Goal: Use online tool/utility: Use online tool/utility

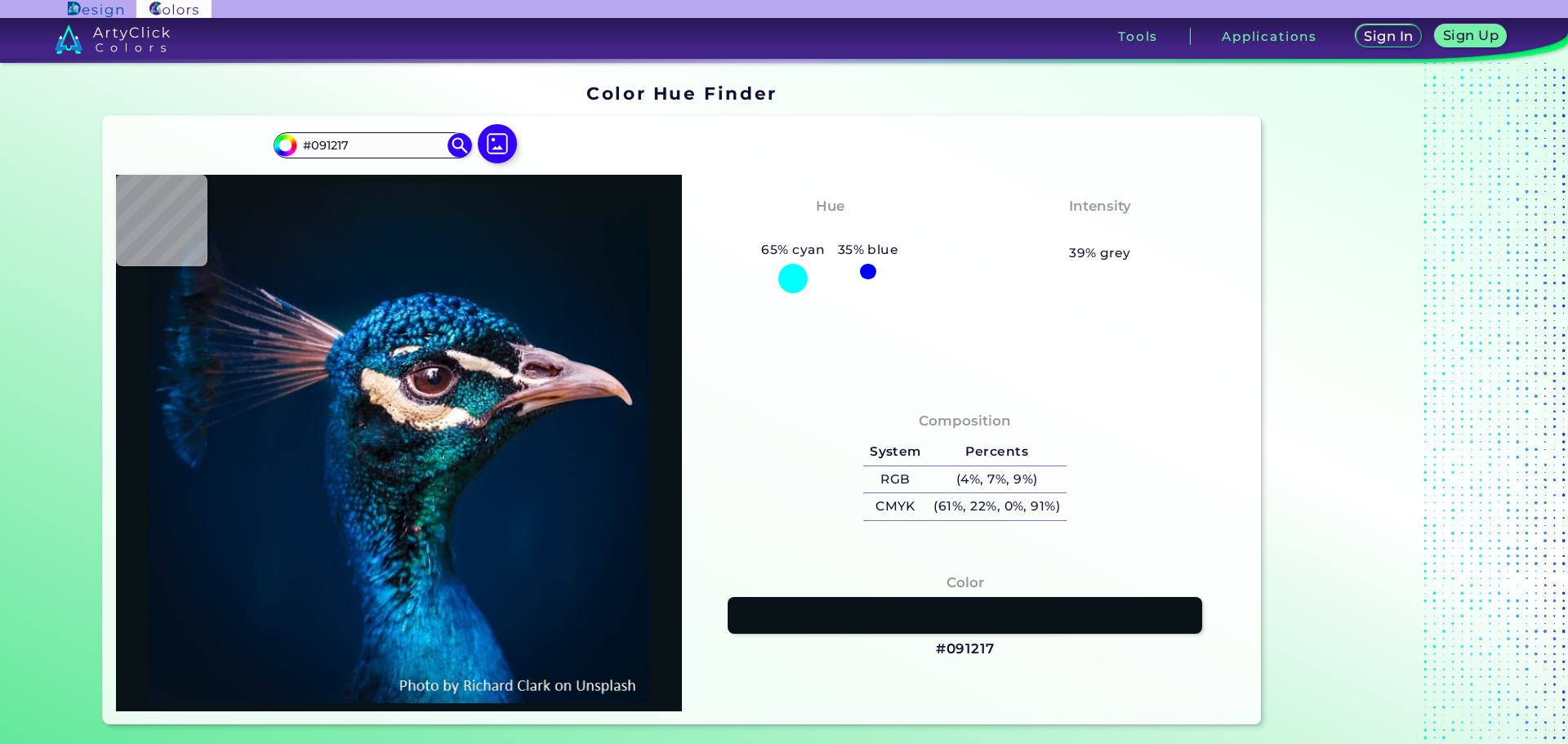
type input "#011120"
type input "#e2d0db"
type input "#E2D0DB"
type input "#cdb5c1"
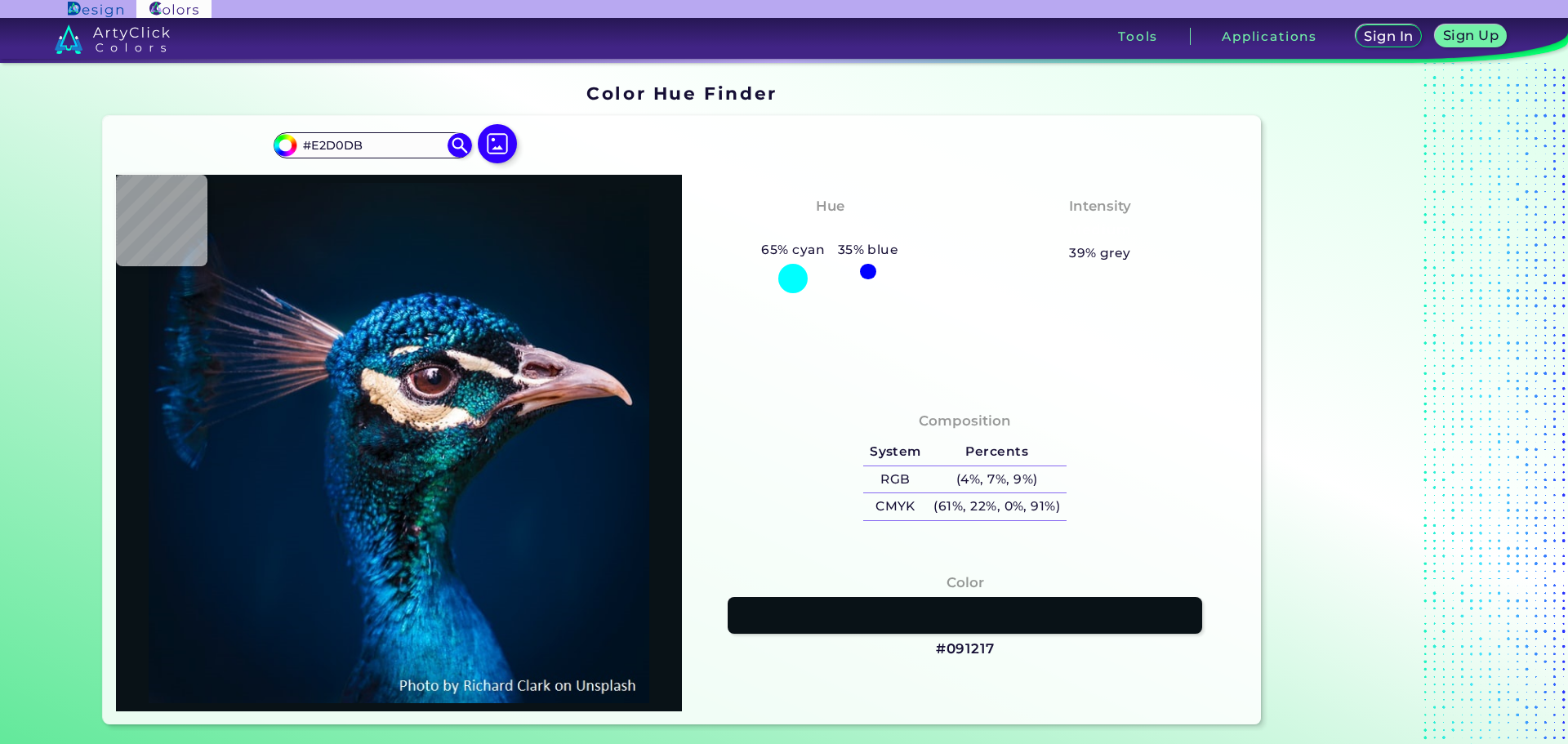
type input "#CDB5C1"
type input "#955f5a"
type input "#955F5A"
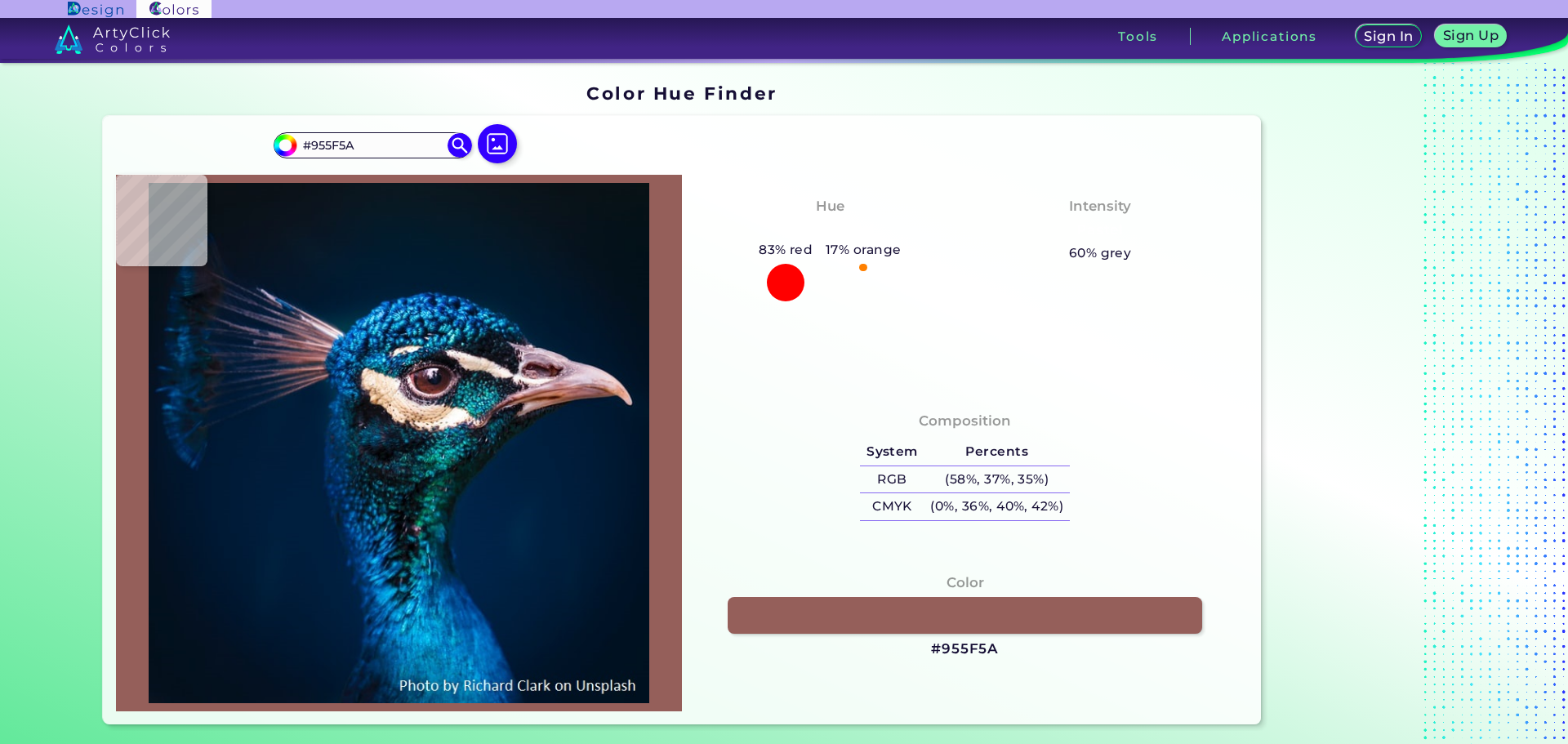
type input "#9a635d"
type input "#9A635D"
type input "#955e58"
type input "#955E58"
type input "#d0b7c3"
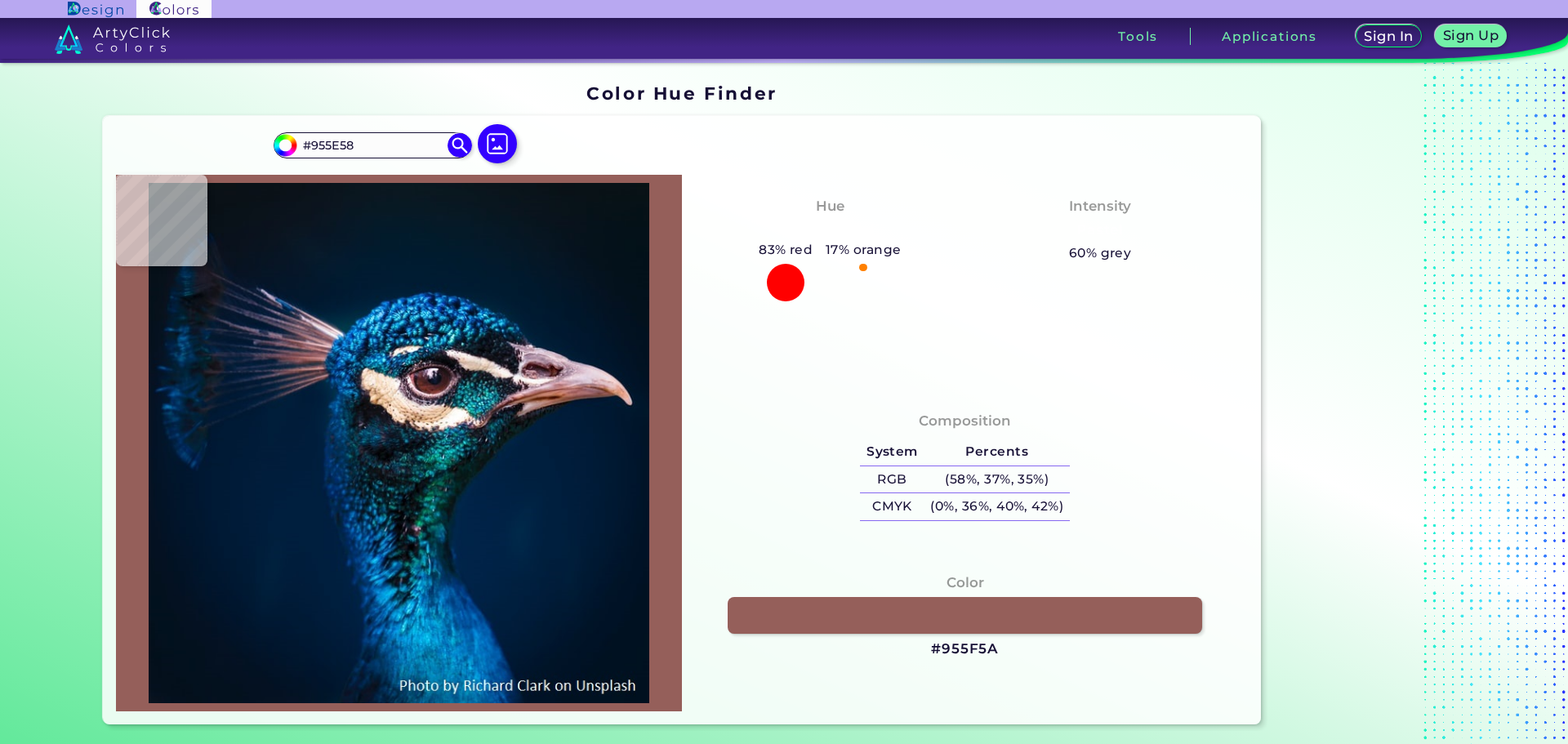
type input "#D0B7C3"
type input "#dccedd"
type input "#DCCEDD"
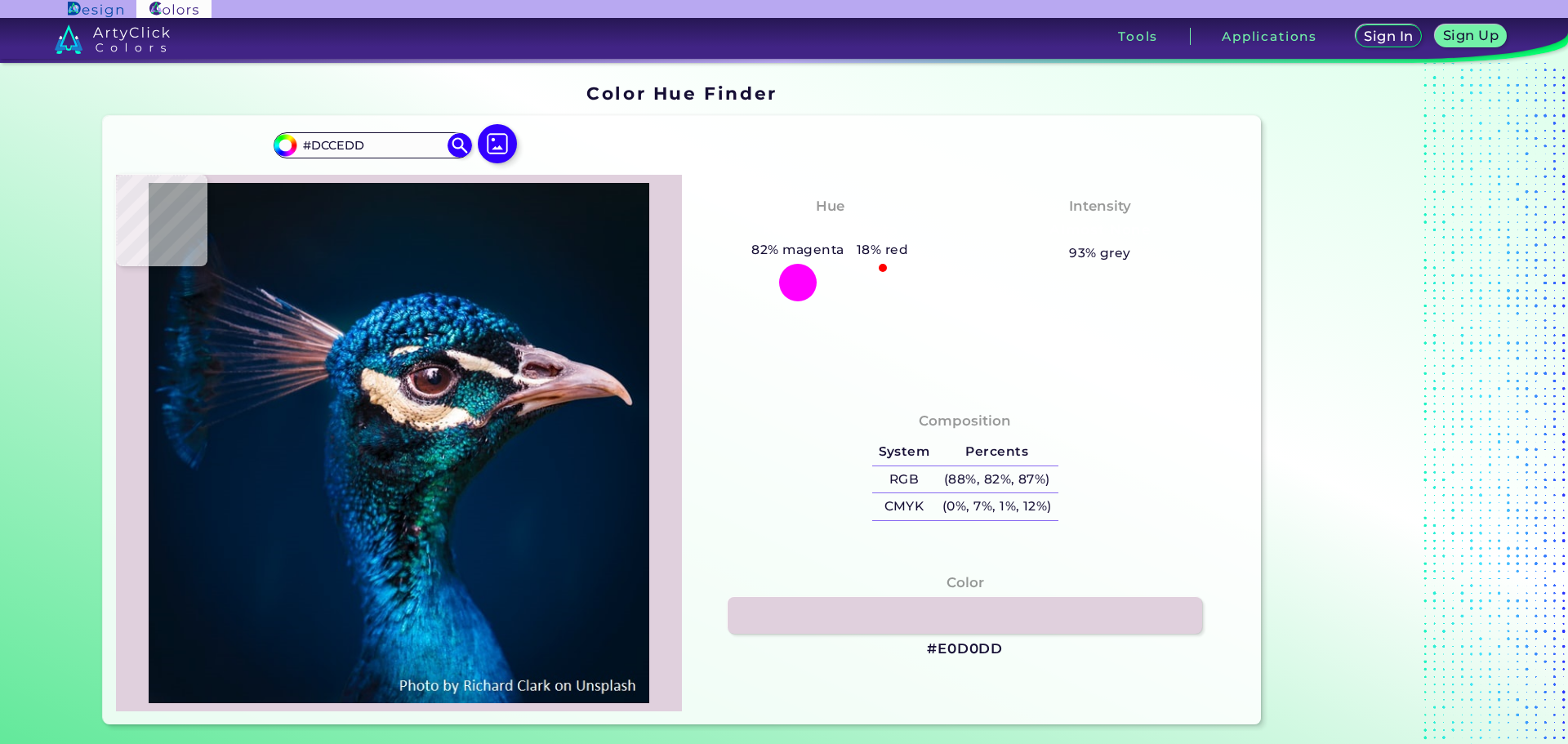
type input "#e0d0dd"
type input "#E0D0DD"
type input "#e0d0dc"
type input "#E0D0DC"
type input "#e2d1de"
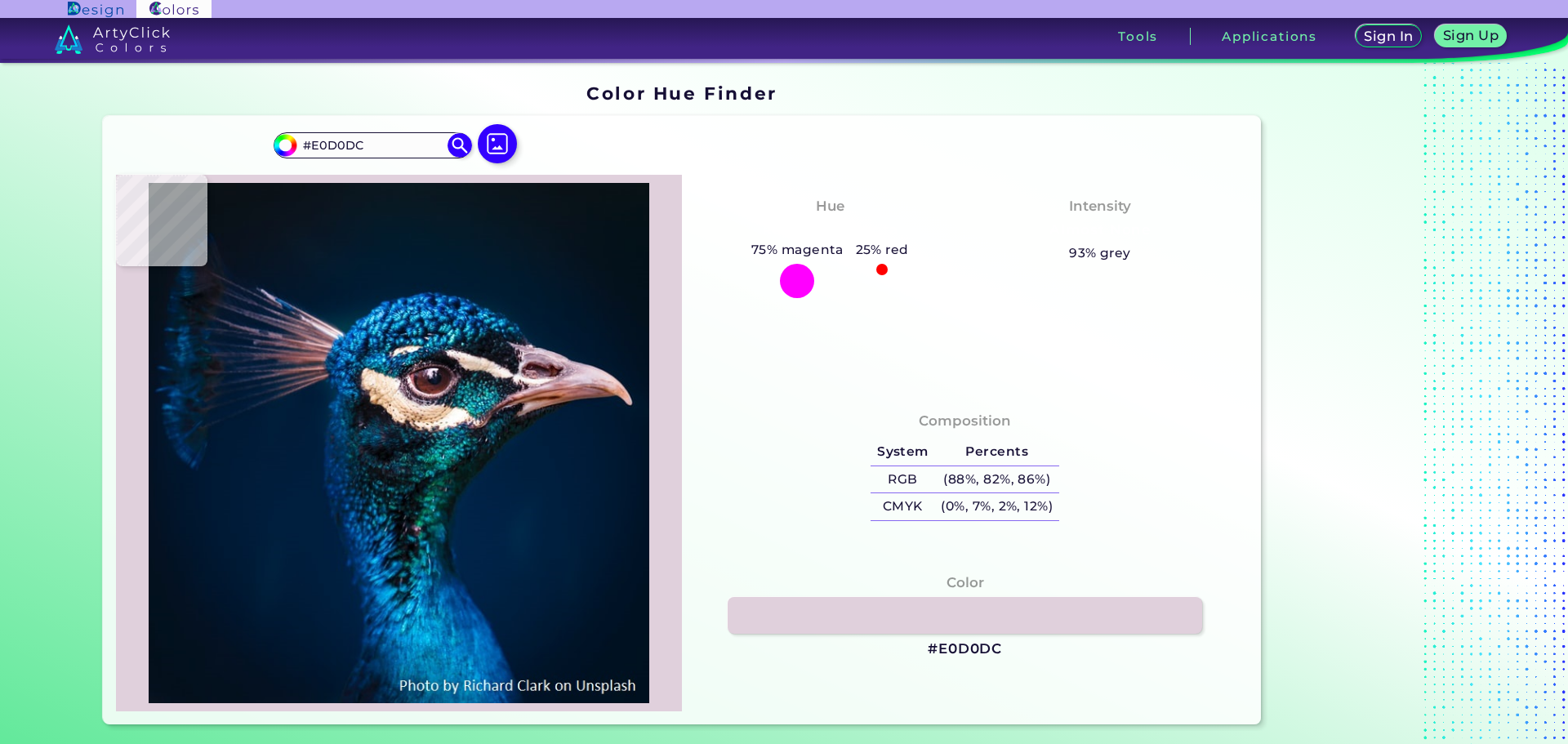
type input "#E2D1DE"
type input "#e4d4e1"
type input "#E4D4E1"
type input "#e6d4e2"
type input "#E6D4E2"
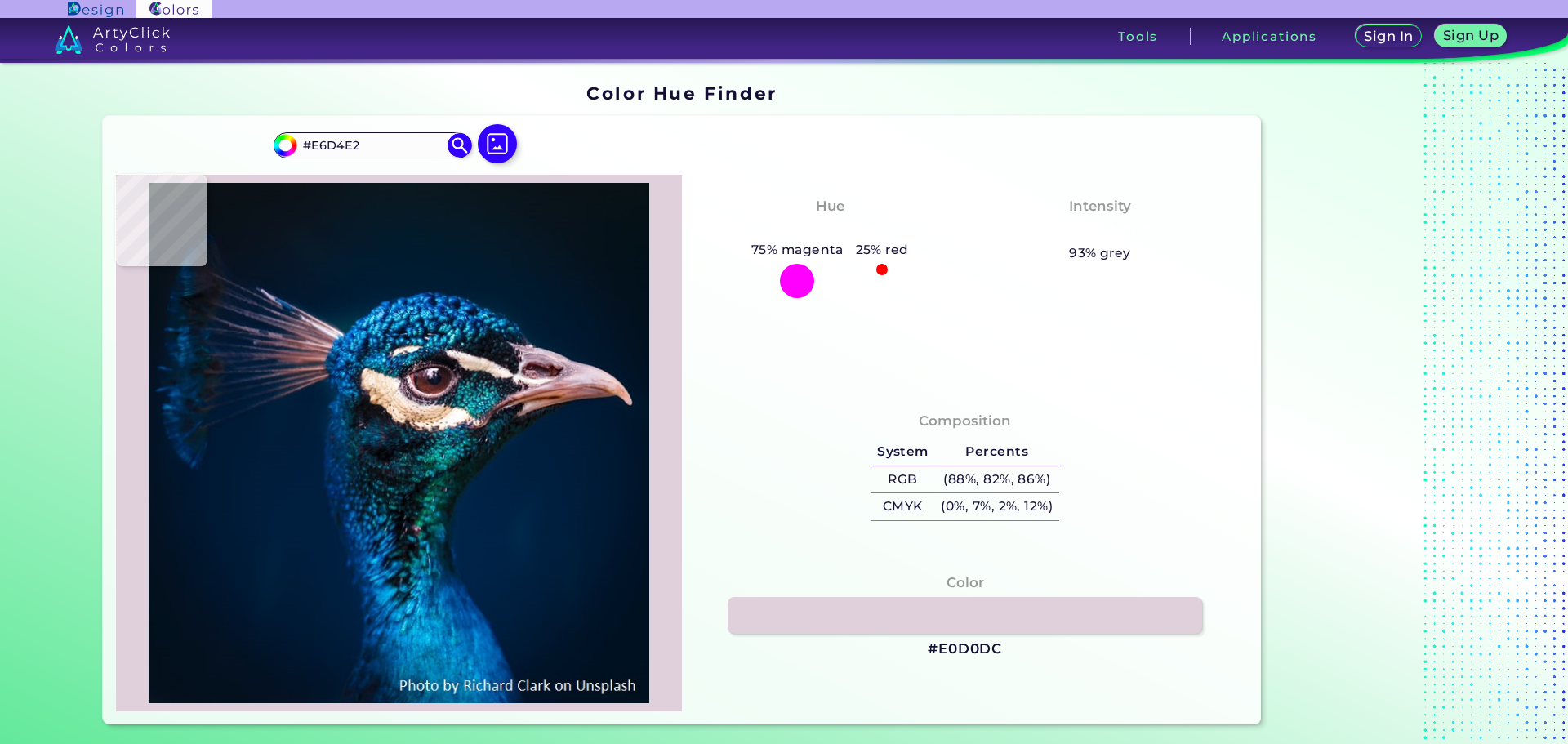
type input "#e4d2db"
type input "#E4D2DB"
type input "#e7d3d7"
type input "#E7D3D7"
type input "#e5d7de"
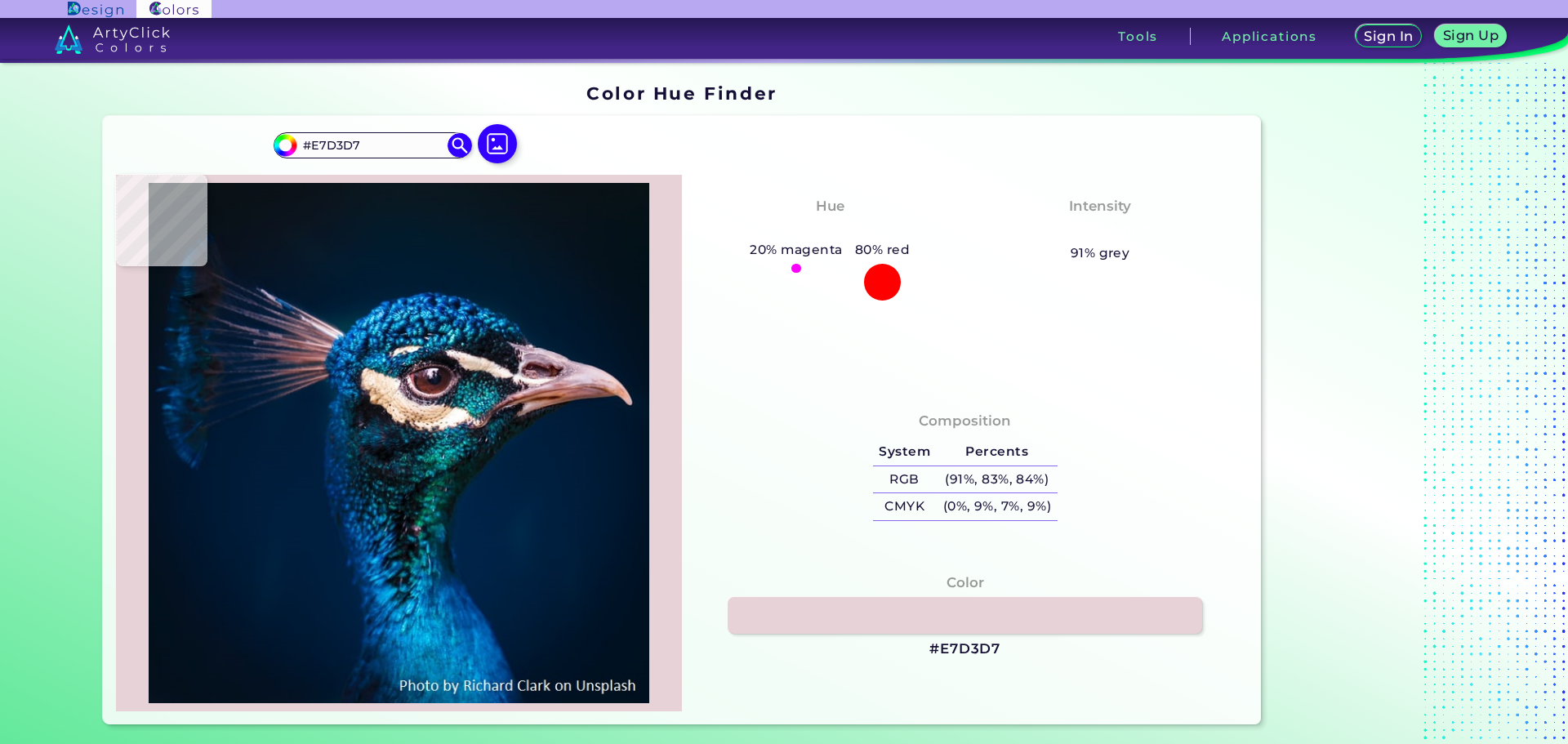
type input "#E5D7DE"
type input "#e7dae3"
type input "#E7DAE3"
type input "#e9d4db"
type input "#E9D4DB"
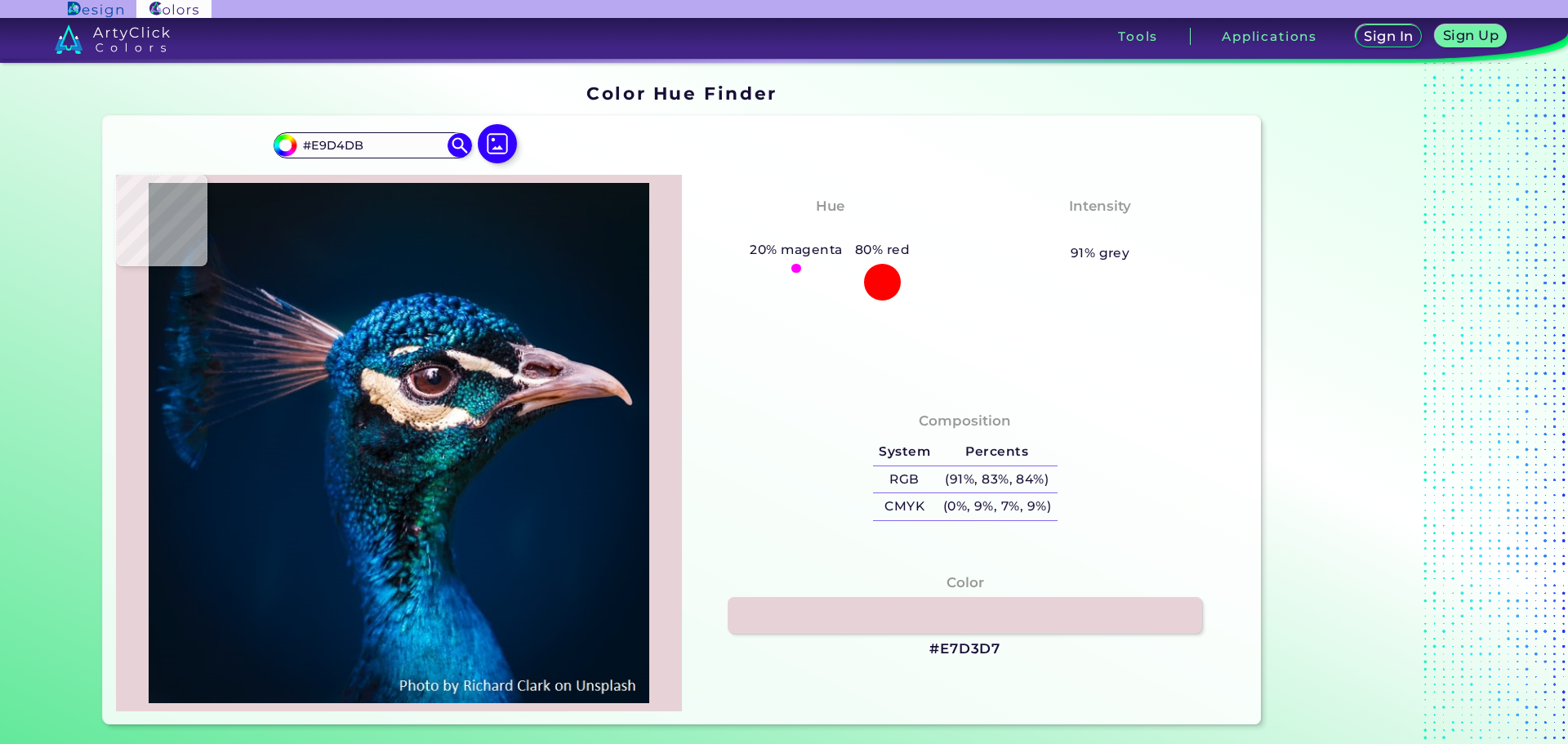
type input "#f2d8de"
type input "#F2D8DE"
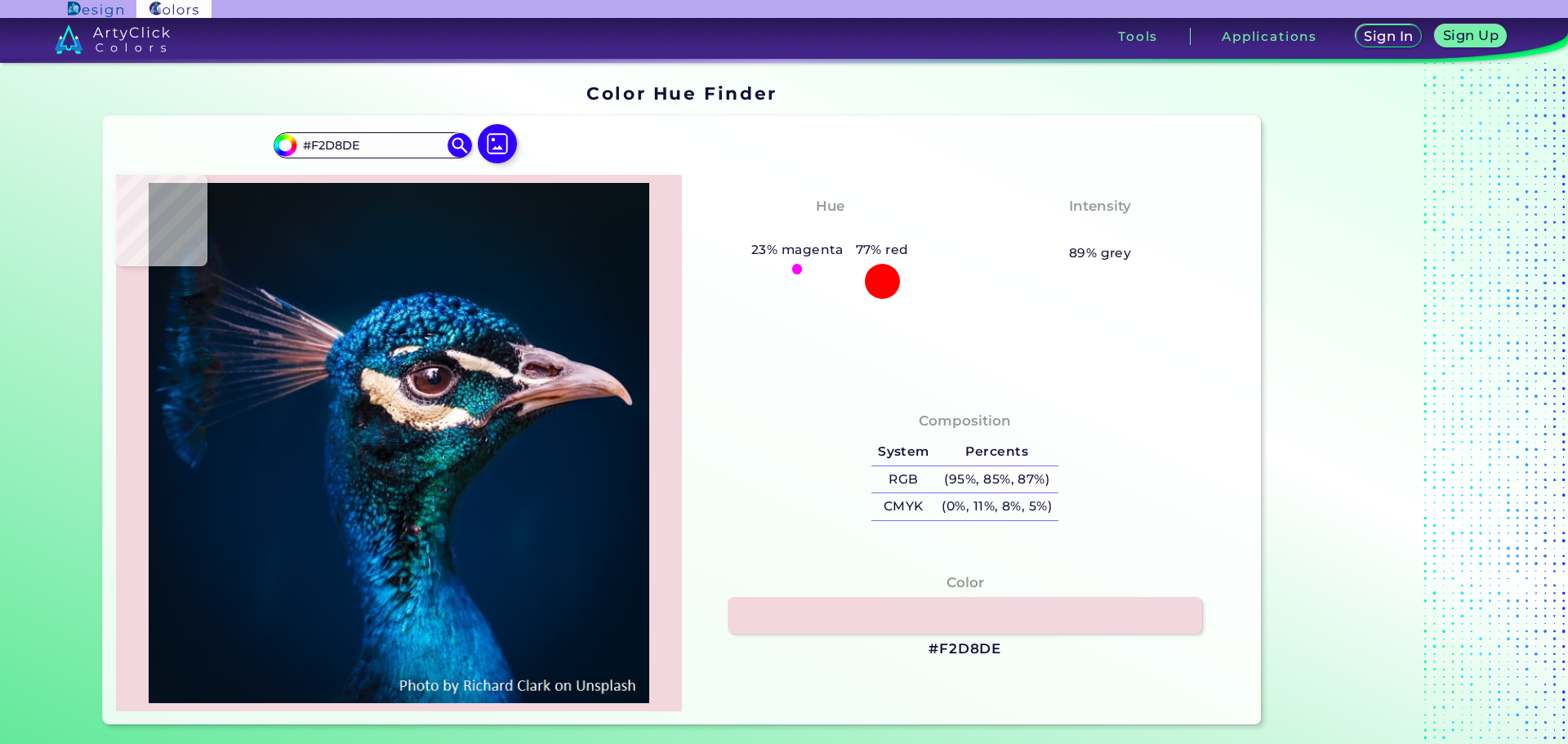
type input "#f2dae2"
type input "#F2DAE2"
type input "#ecd7e0"
type input "#ECD7E0"
type input "#e7dae3"
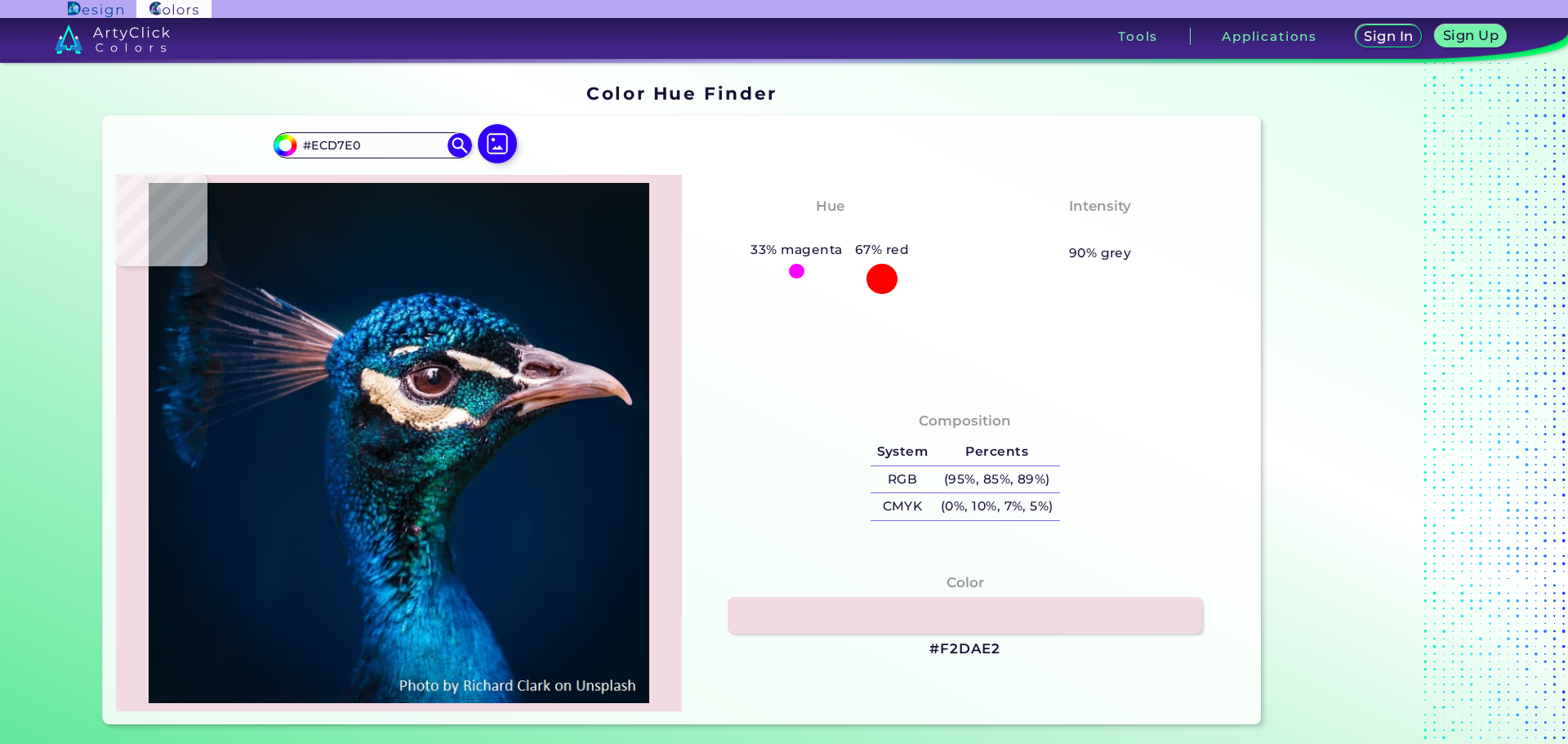
type input "#E7DAE3"
type input "#e5d7de"
type input "#E5D7DE"
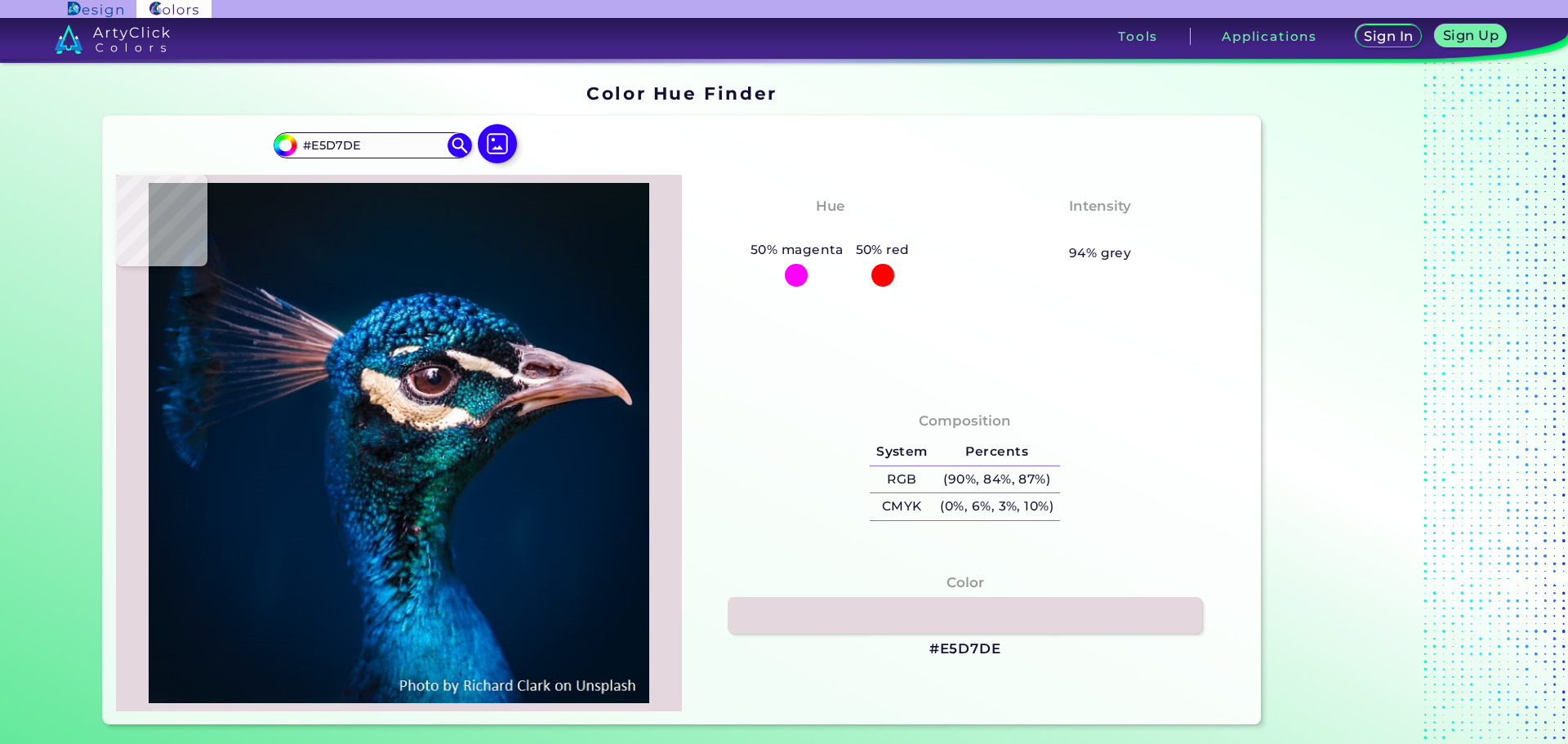
type input "#e8d7da"
type input "#E8D7DA"
type input "#edd3d7"
type input "#EDD3D7"
type input "#ead2d6"
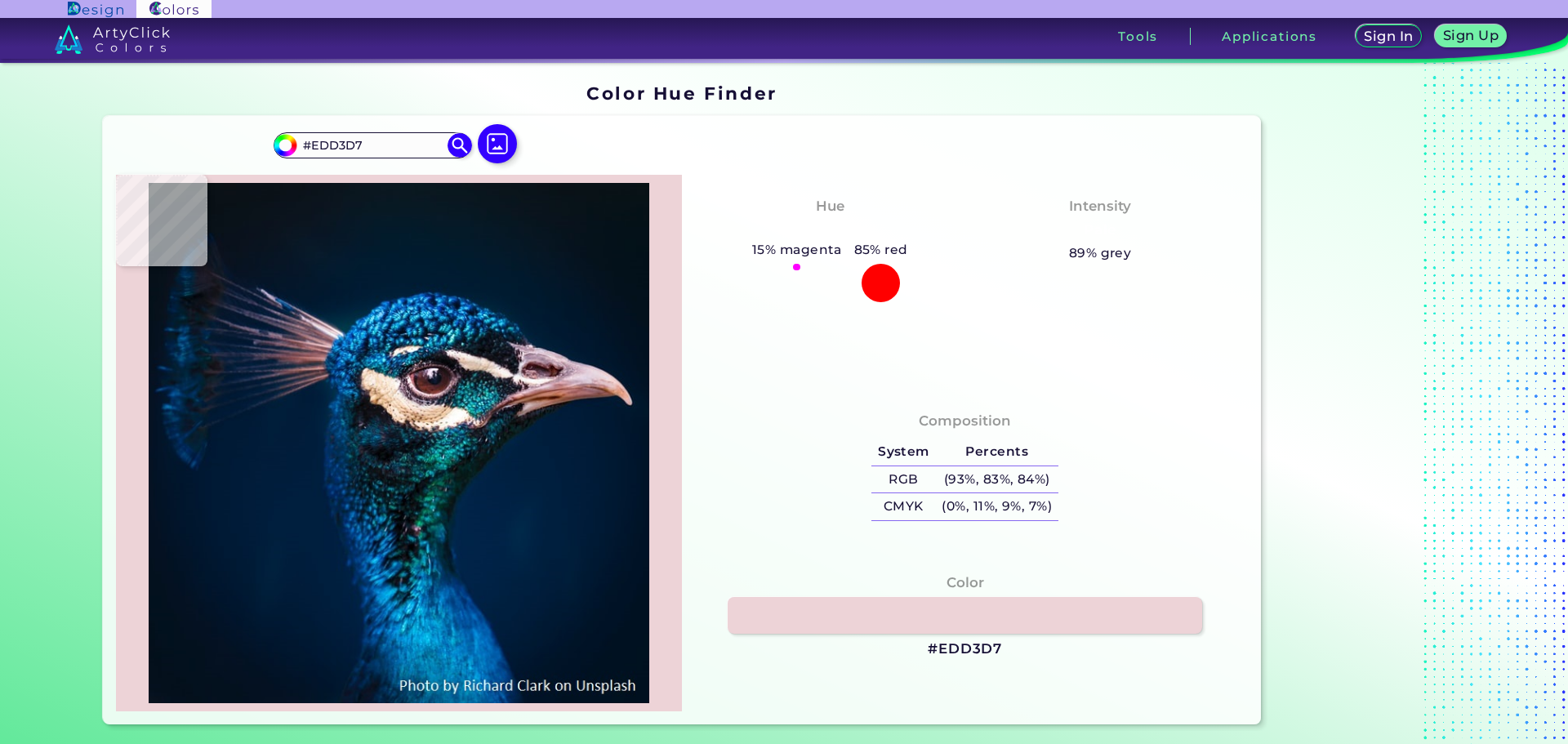
type input "#EAD2D6"
type input "#e7c6c9"
type input "#E7C6C9"
type input "#ebcdcf"
type input "#EBCDCF"
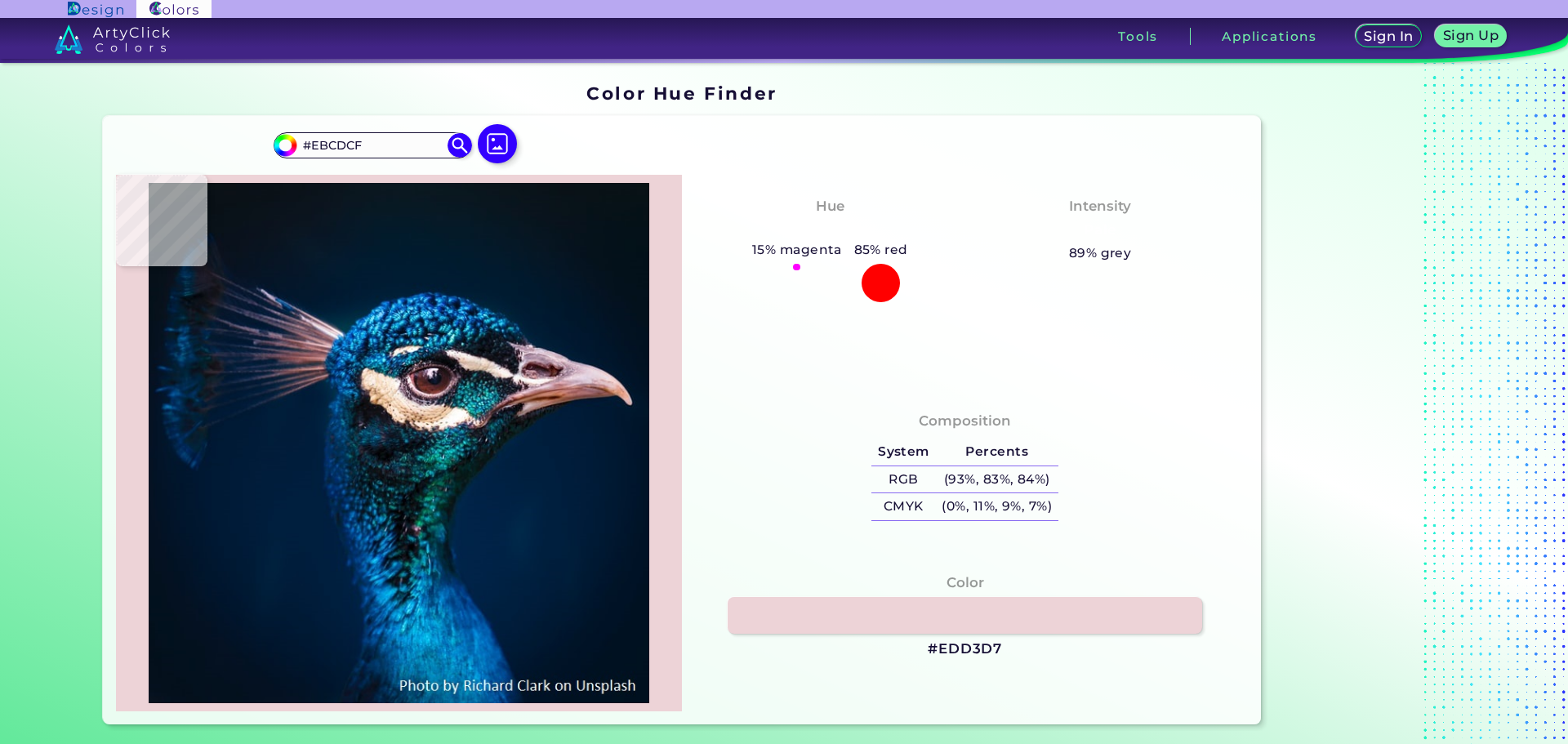
type input "#ecd1d4"
type input "#ECD1D4"
type input "#e9cbcd"
type input "#E9CBCD"
type input "#d8b4b6"
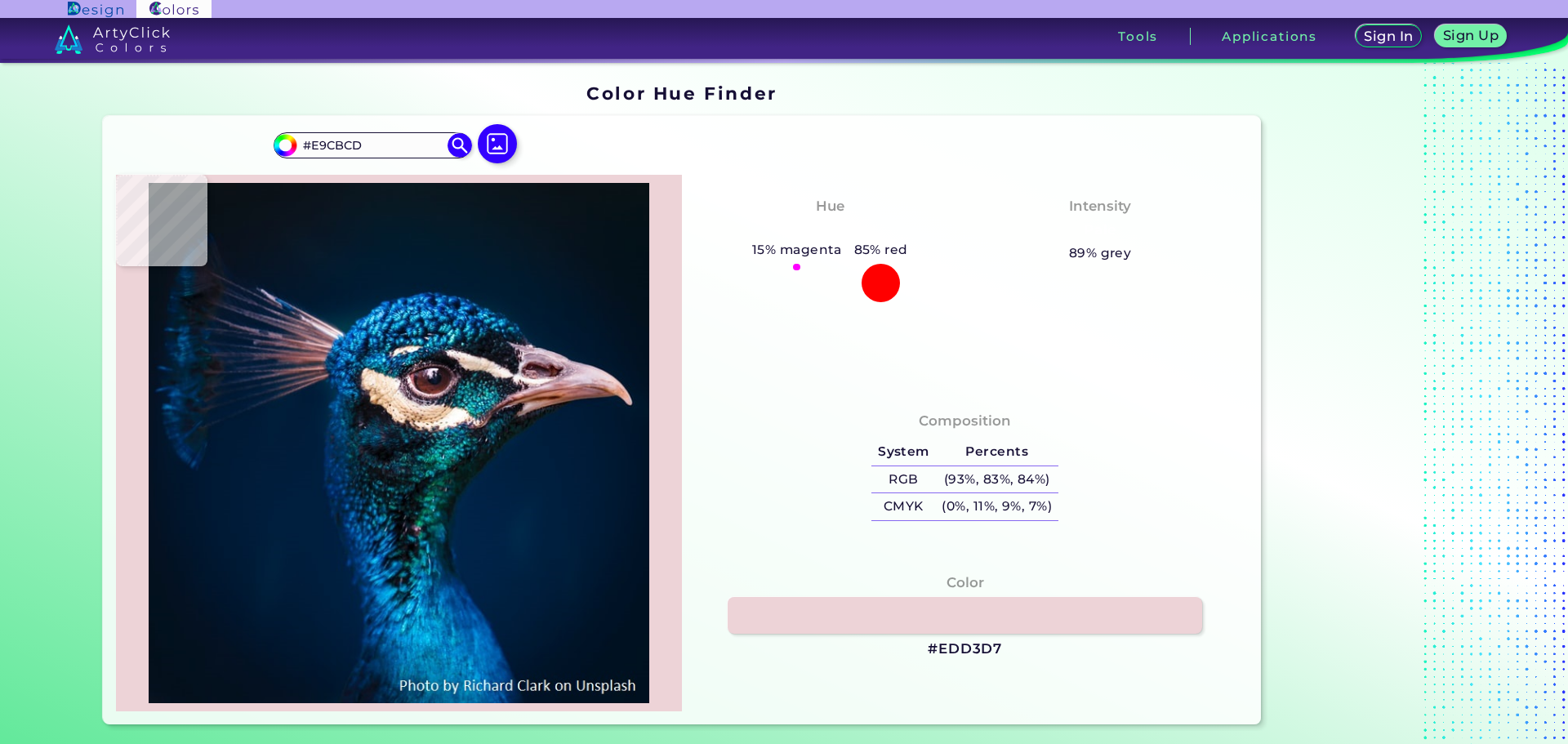
type input "#D8B4B6"
type input "#e3bcbd"
type input "#E3BCBD"
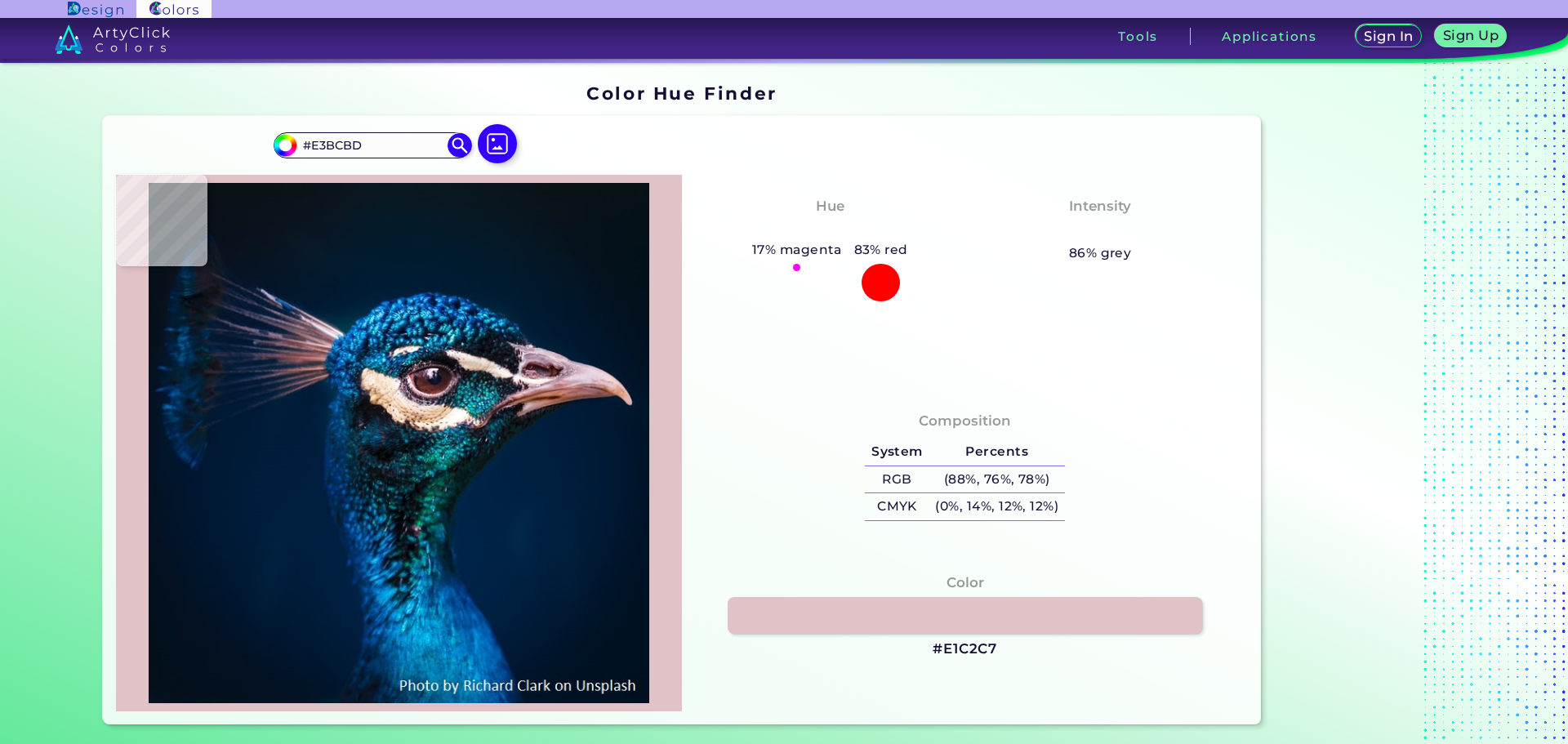
type input "#e1c2c7"
type input "#E1C2C7"
type input "#dbaa9d"
type input "#DBAA9D"
type input "#98583e"
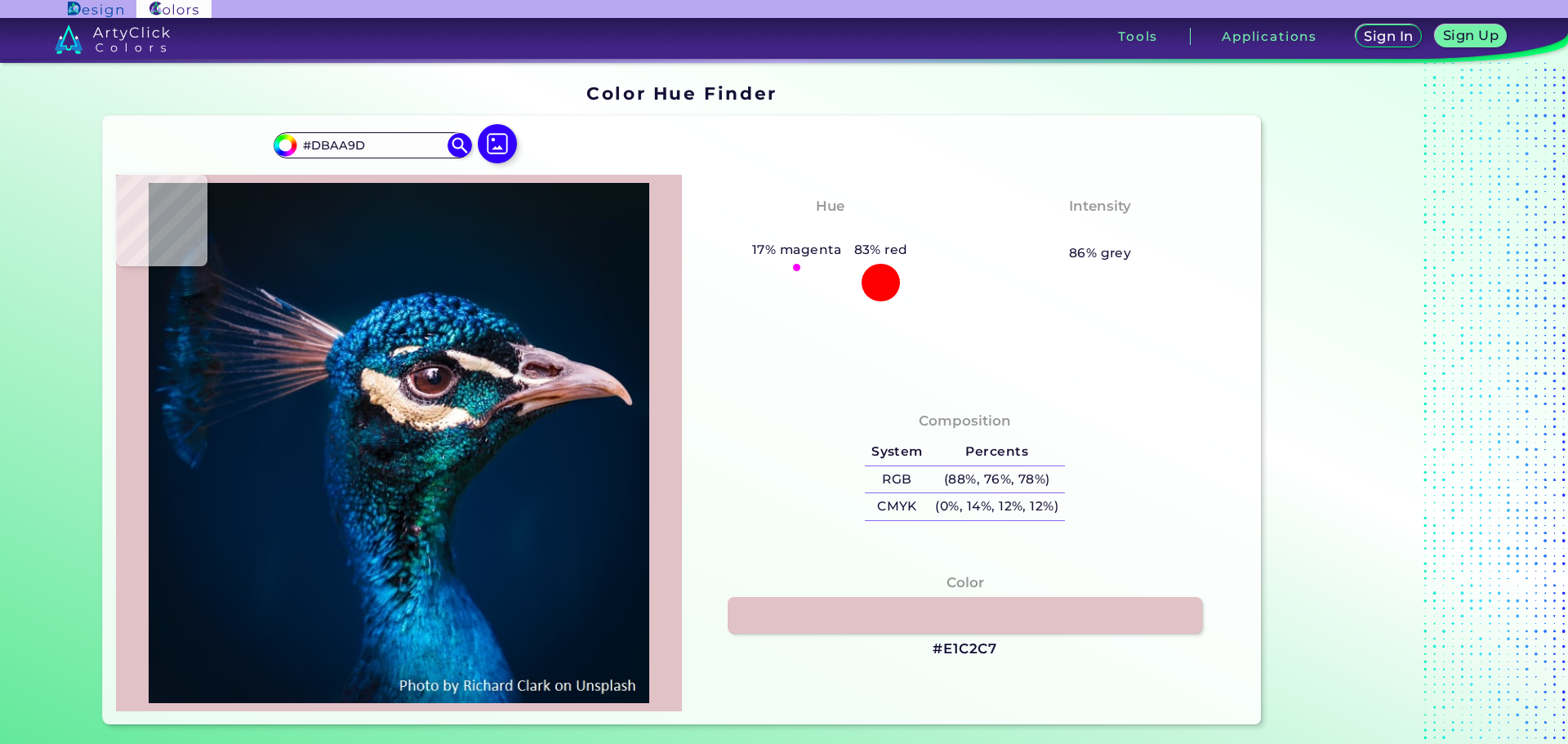
type input "#98583E"
type input "#011c36"
type input "#011C36"
type input "#01182e"
type input "#01182E"
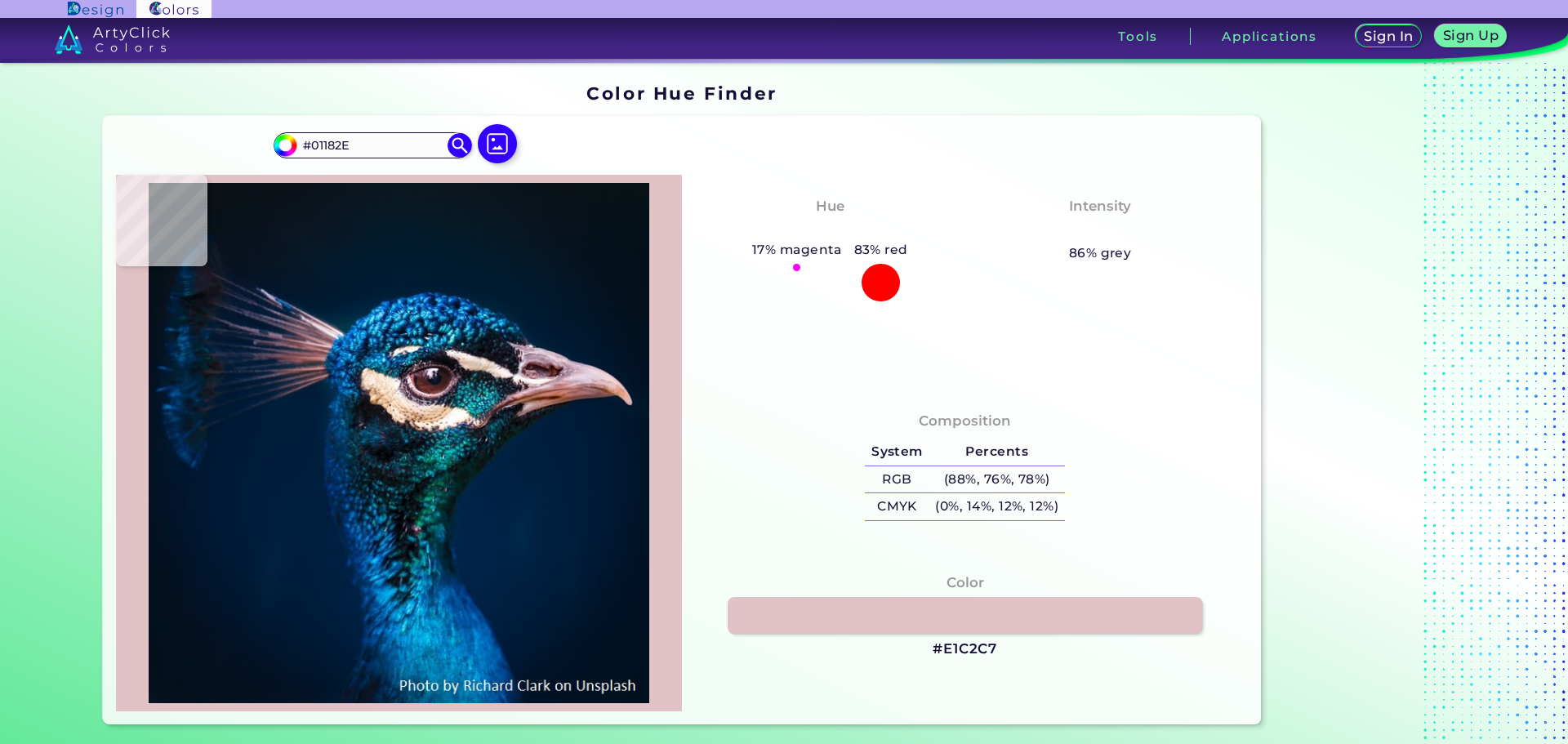
type input "#00192f"
type input "#00192F"
type input "#001832"
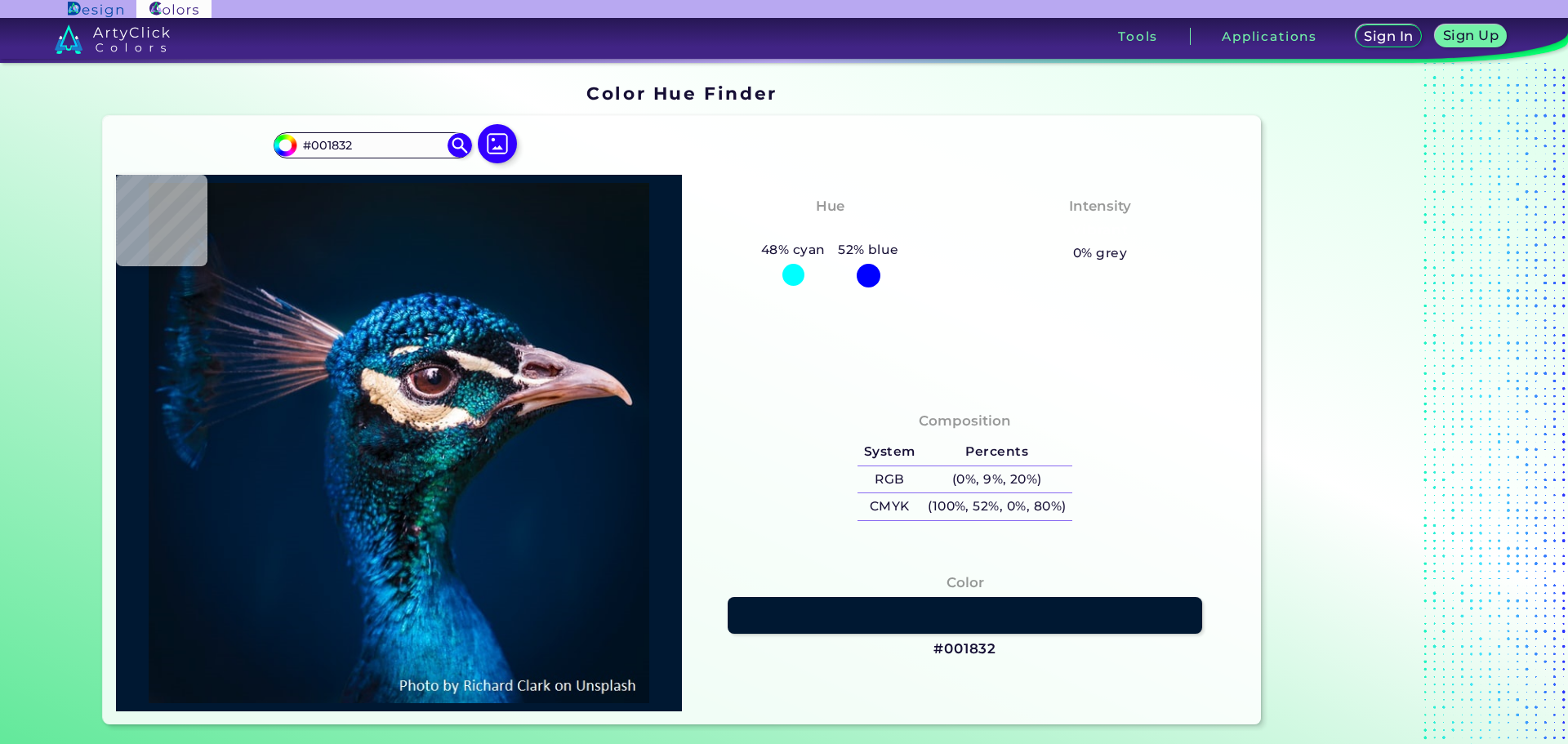
type input "#001932"
type input "#001832"
type input "#001834"
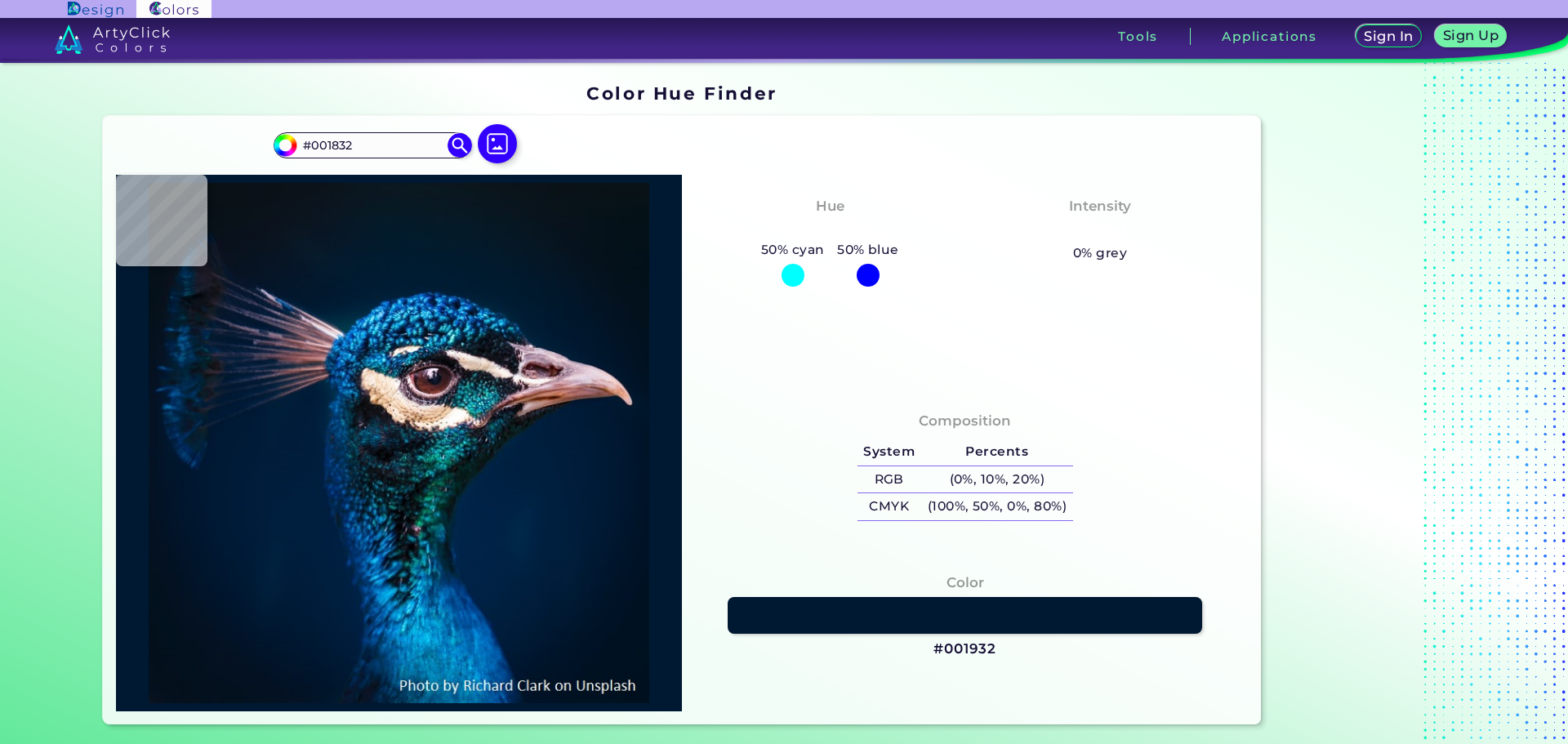
type input "#001834"
type input "#01182d"
type input "#01182D"
type input "#011b33"
type input "#011B33"
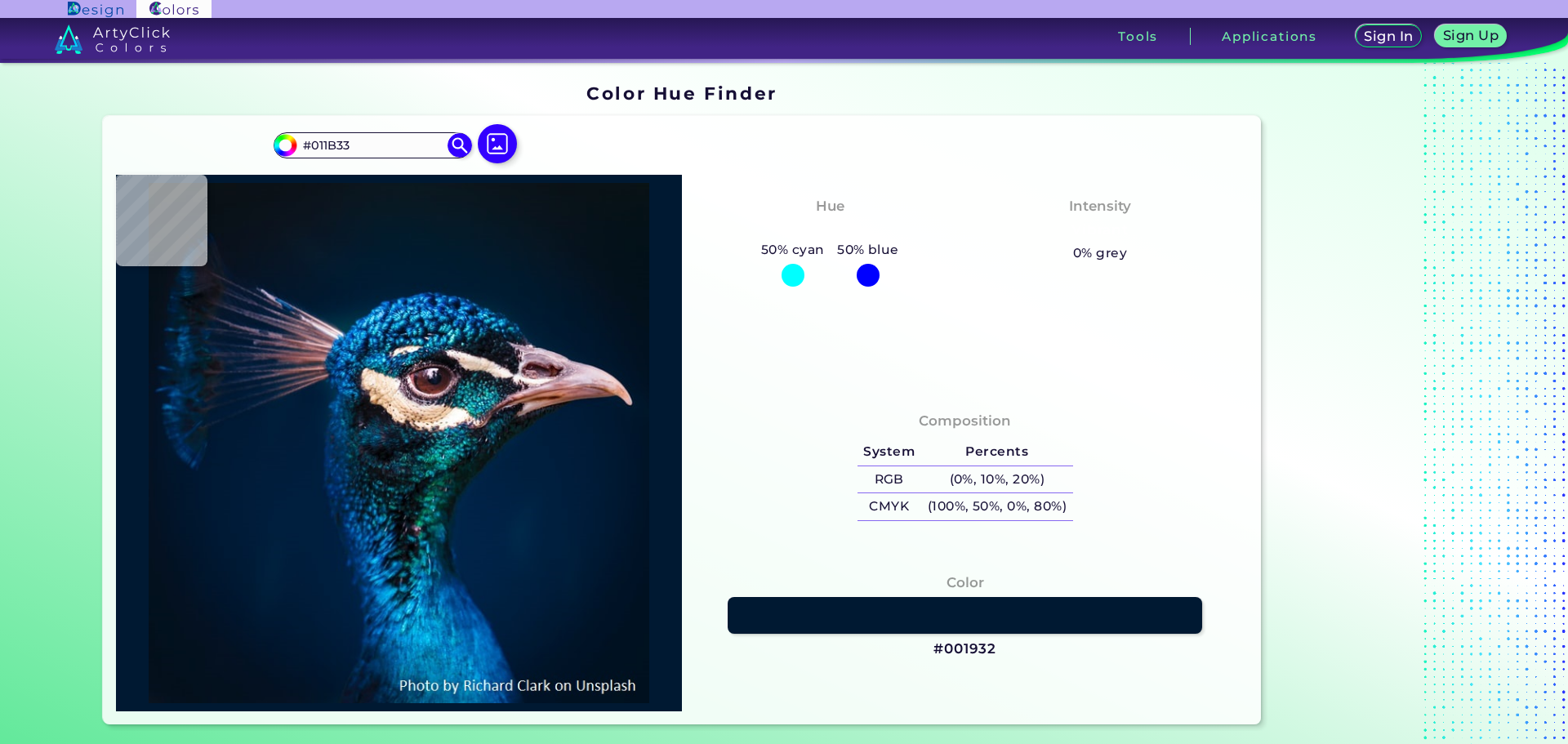
type input "#0d1321"
type input "#0D1321"
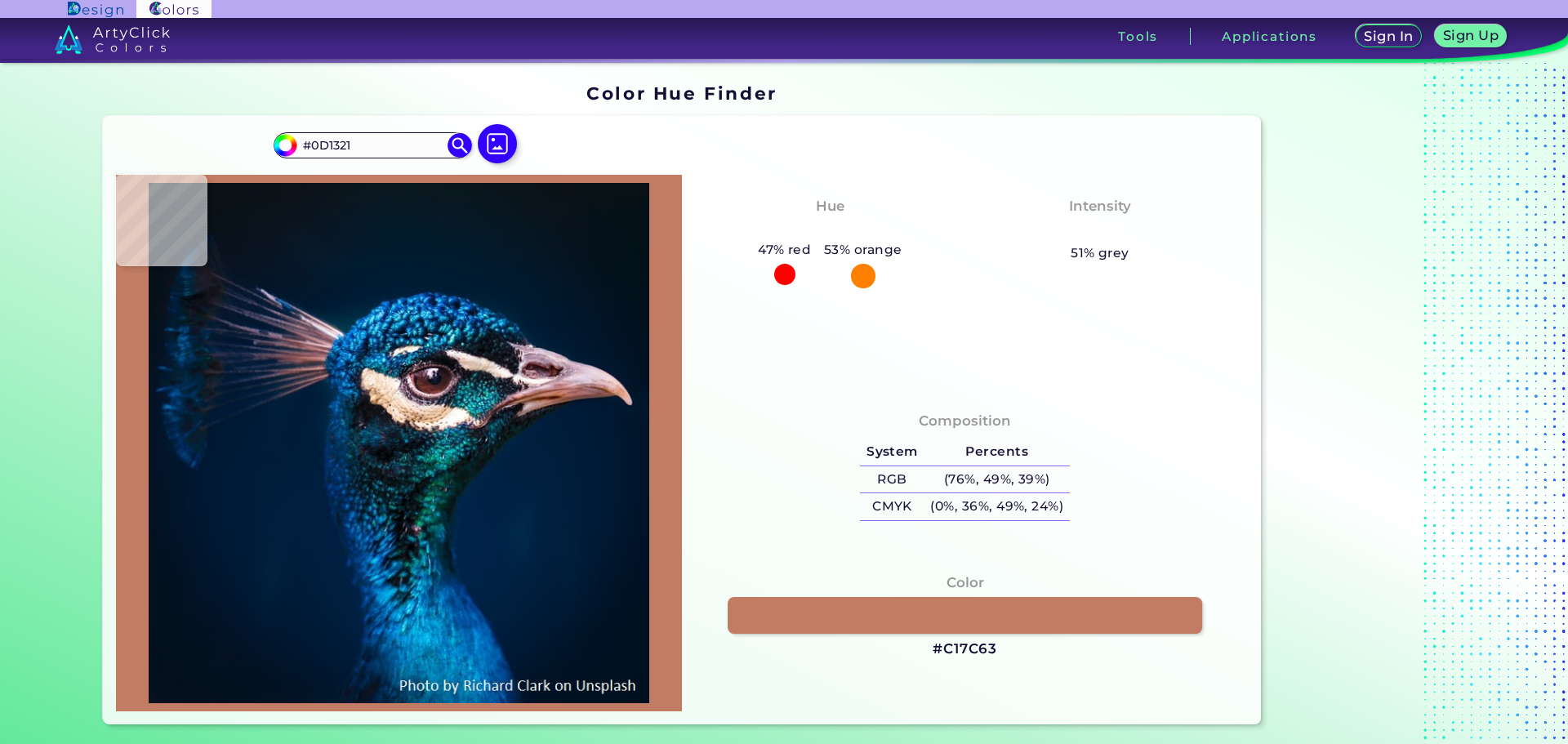
type input "#c17c63"
type input "#C17C63"
type input "#e4c1c1"
type input "#E4C1C1"
type input "#cdbac8"
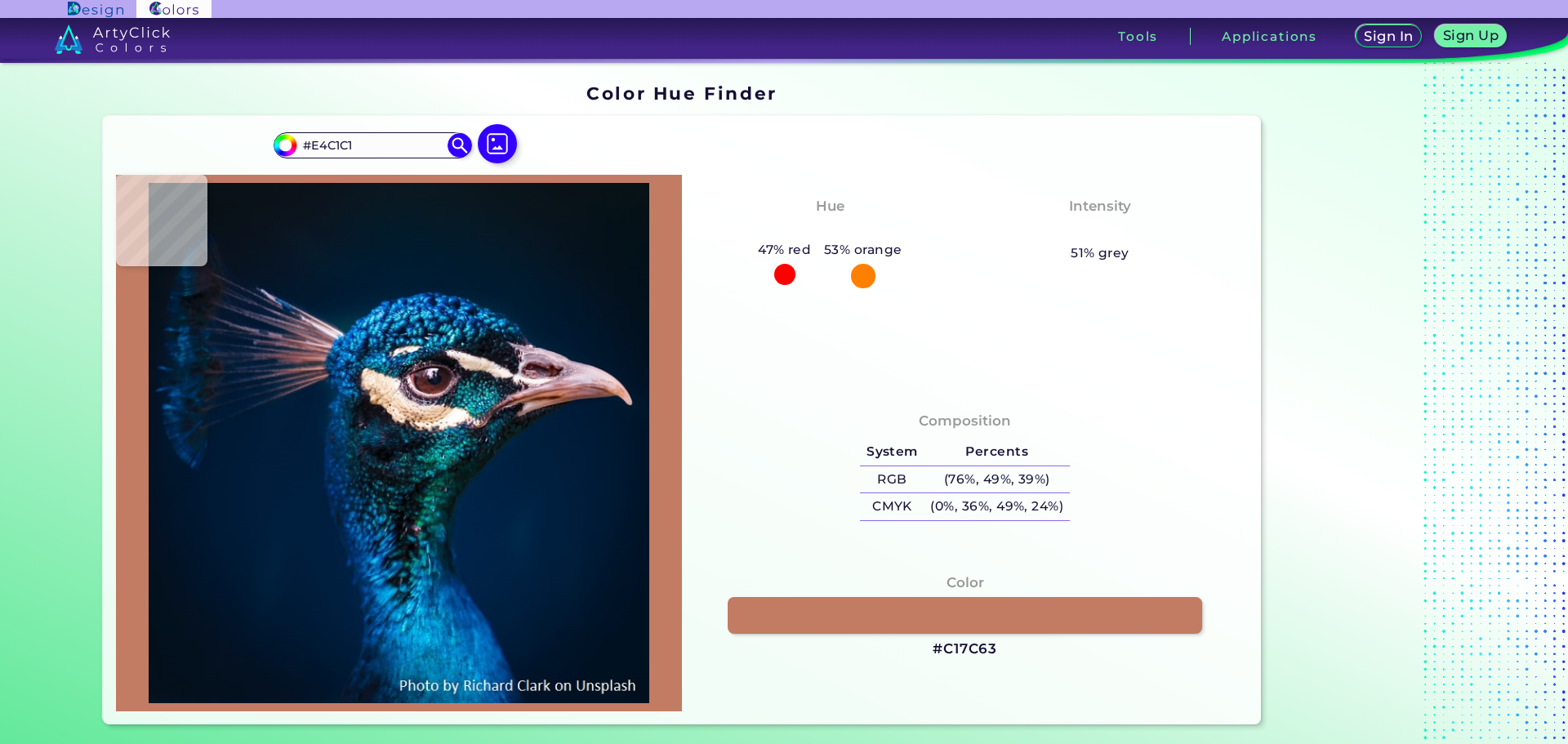
type input "#CDBAC8"
type input "#5f586a"
type input "#5F586A"
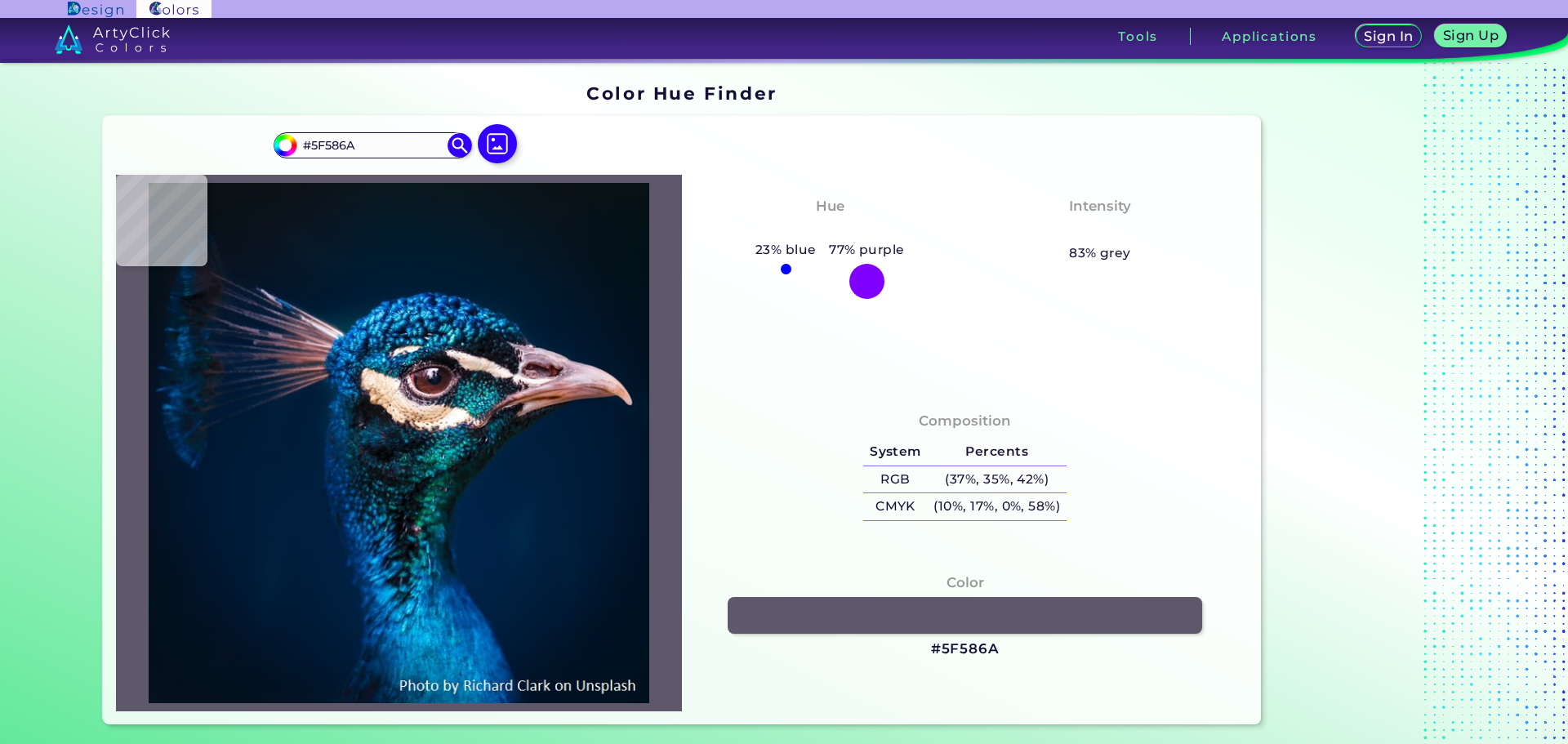
type input "#cdbac8"
type input "#CDBAC8"
type input "#e8ccd5"
type input "#E8CCD5"
type input "#e1c8ca"
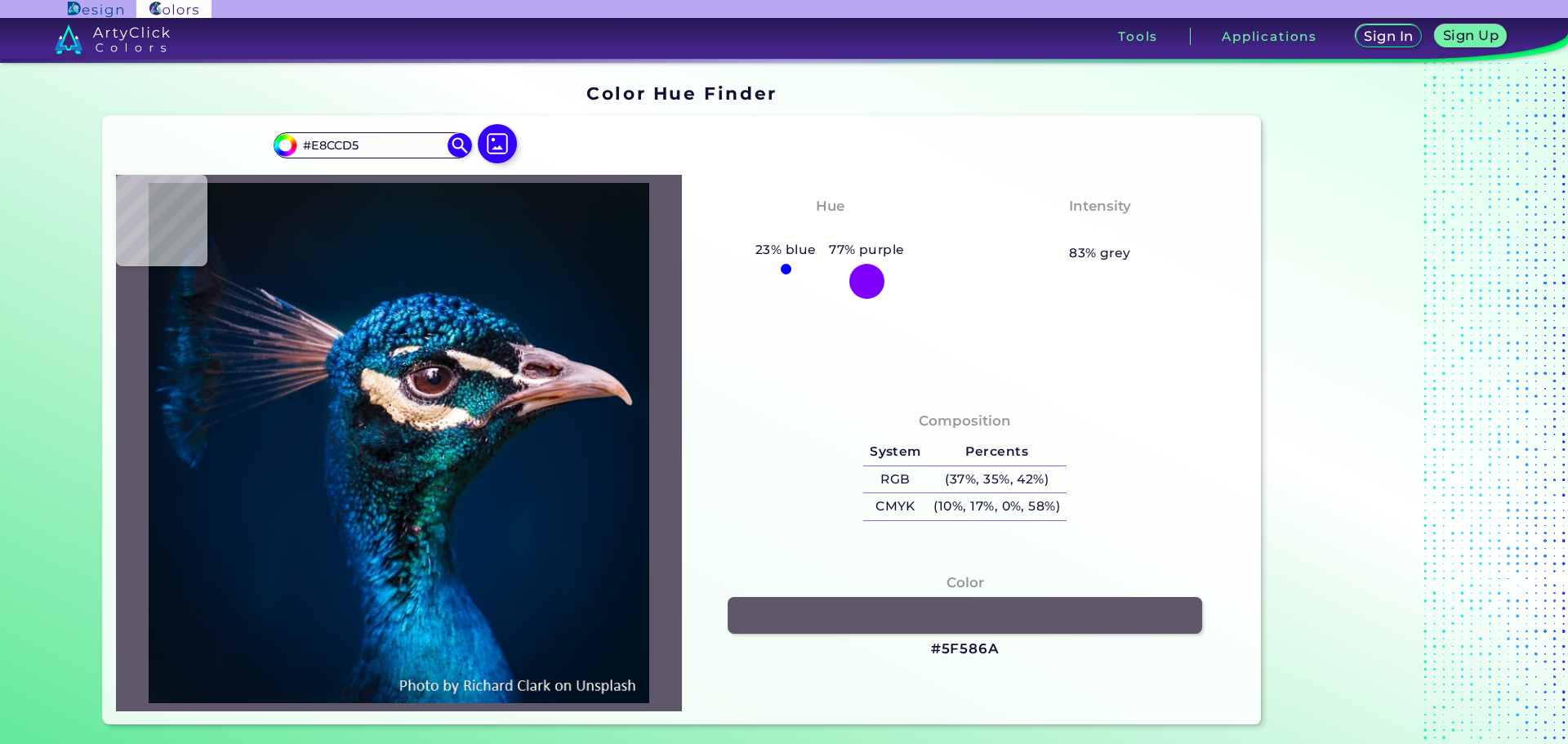
type input "#E1C8CA"
type input "#edd2d0"
type input "#EDD2D0"
type input "#f1d4d0"
type input "#F1D4D0"
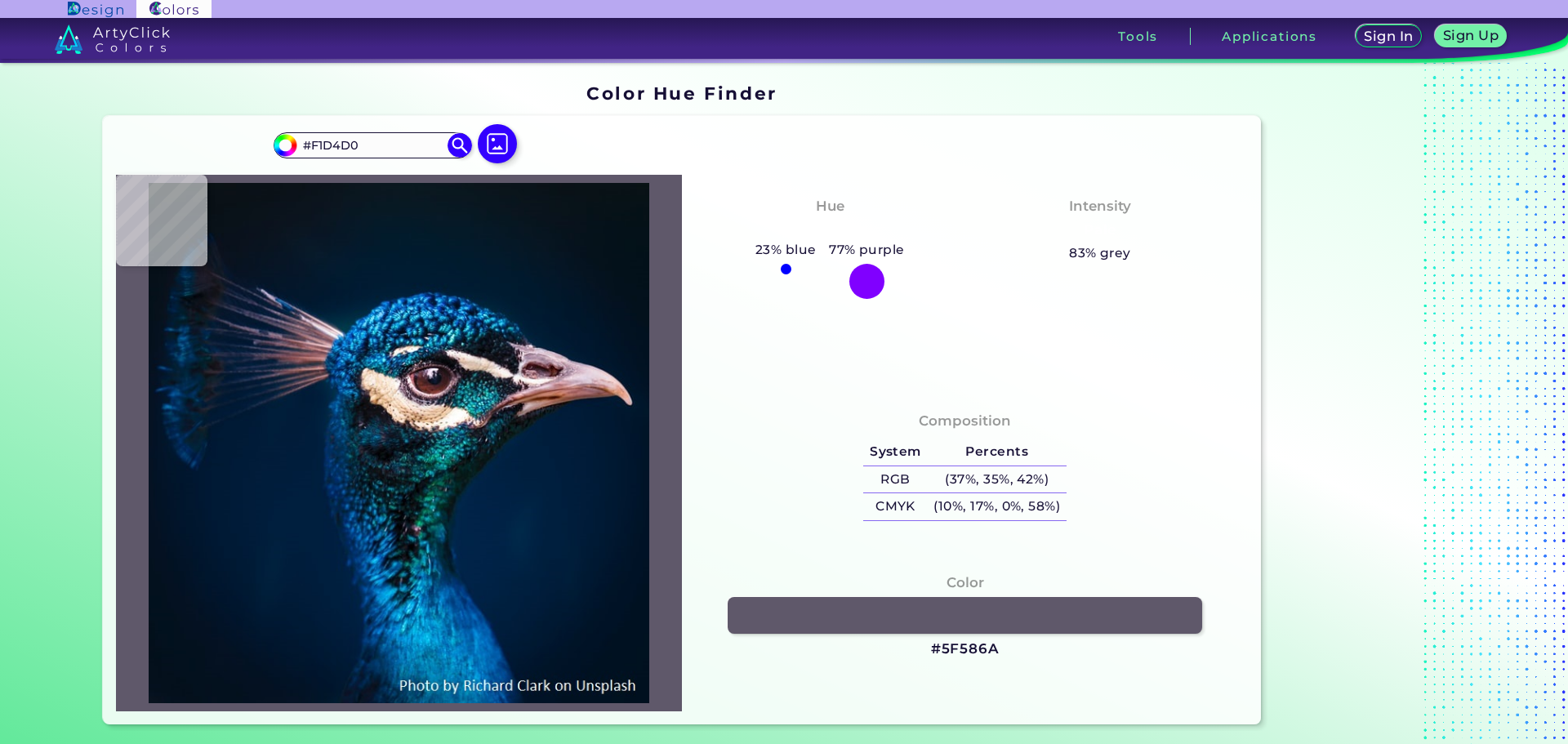
type input "#f3d2d1"
type input "#F3D2D1"
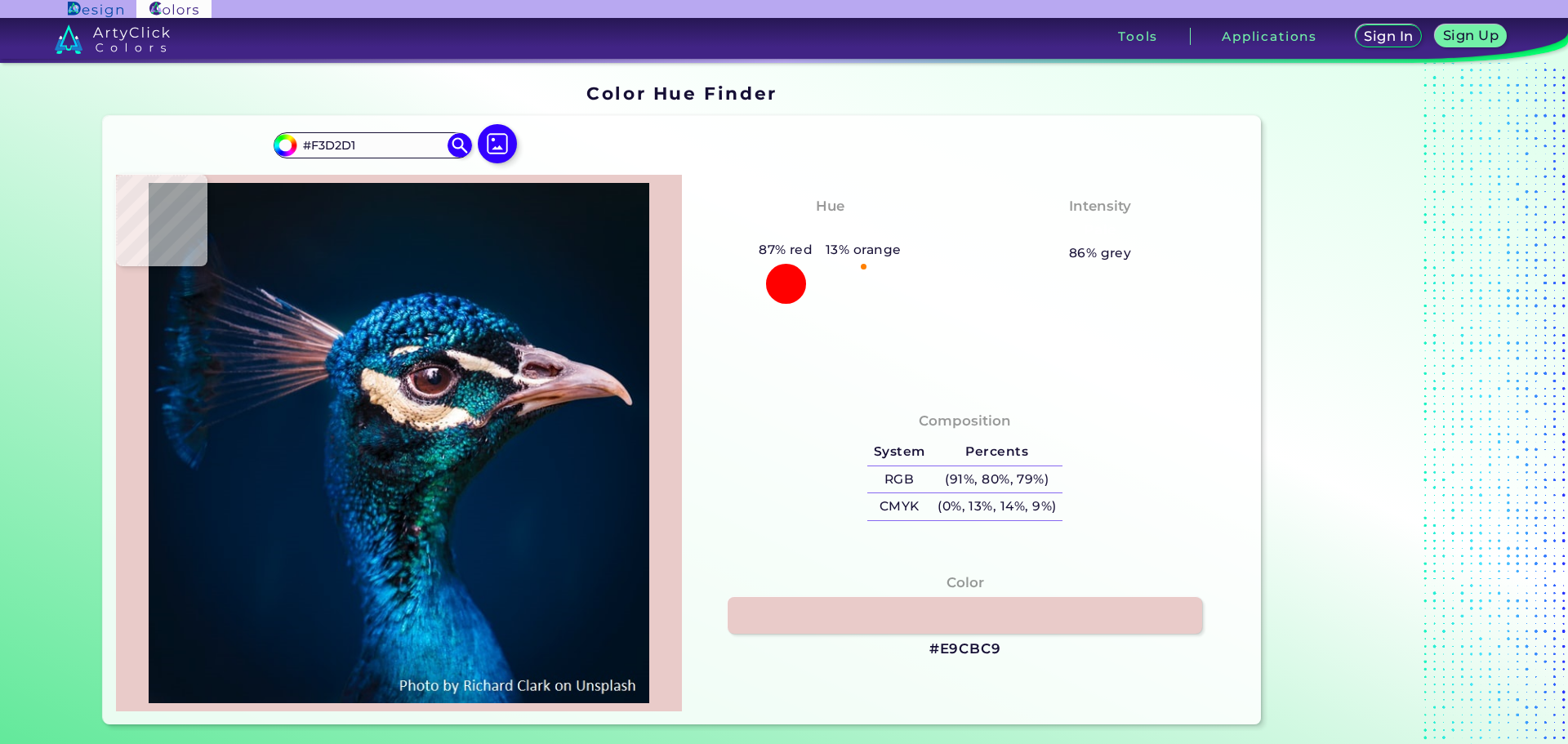
type input "#e9cbc9"
type input "#E9CBC9"
type input "#ebcdcd"
type input "#EBCDCD"
type input "#e9c7c3"
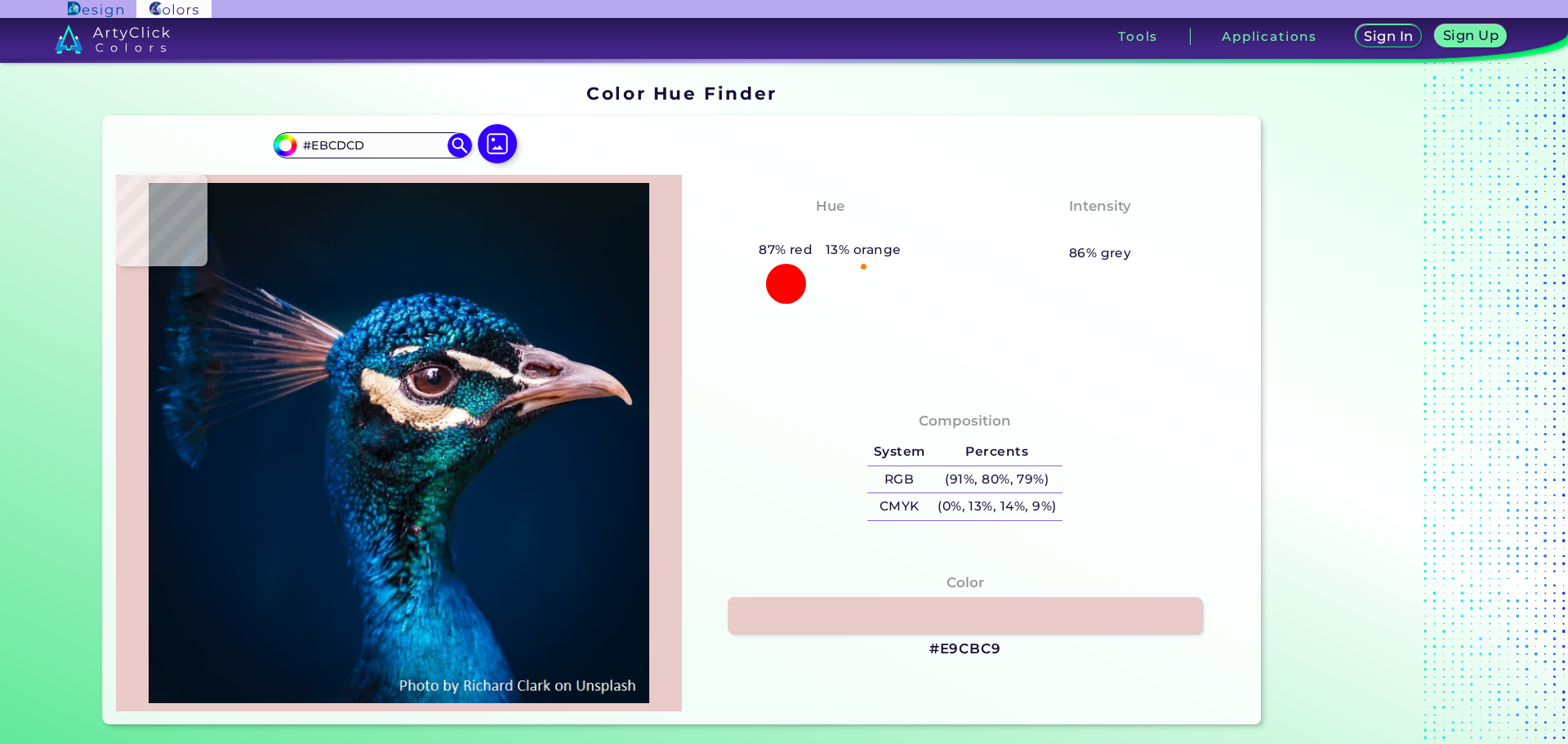
type input "#E9C7C3"
type input "#efc3bd"
type input "#EFC3BD"
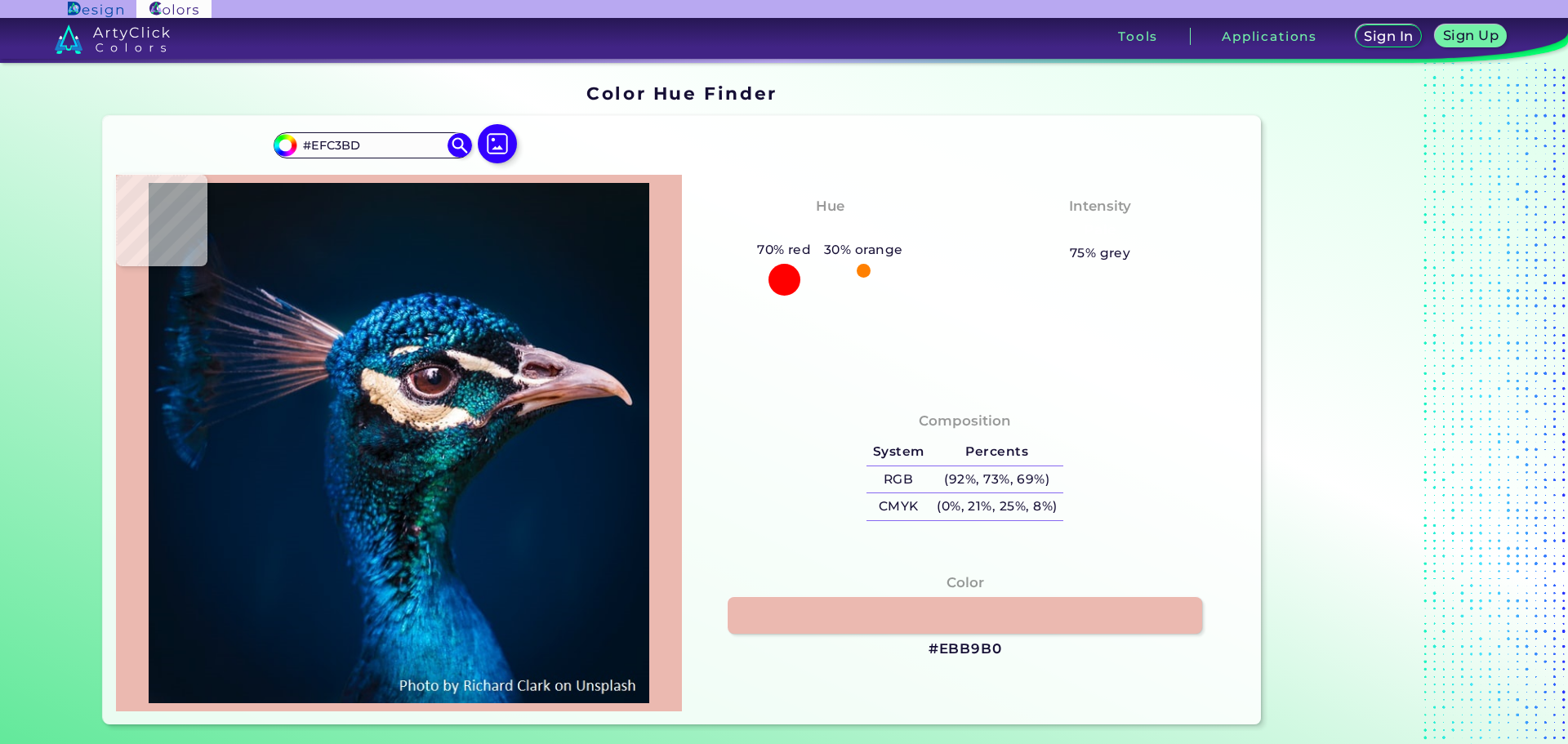
type input "#ebb9b0"
type input "#EBB9B0"
type input "#e1a89b"
type input "#E1A89B"
type input "#d69a89"
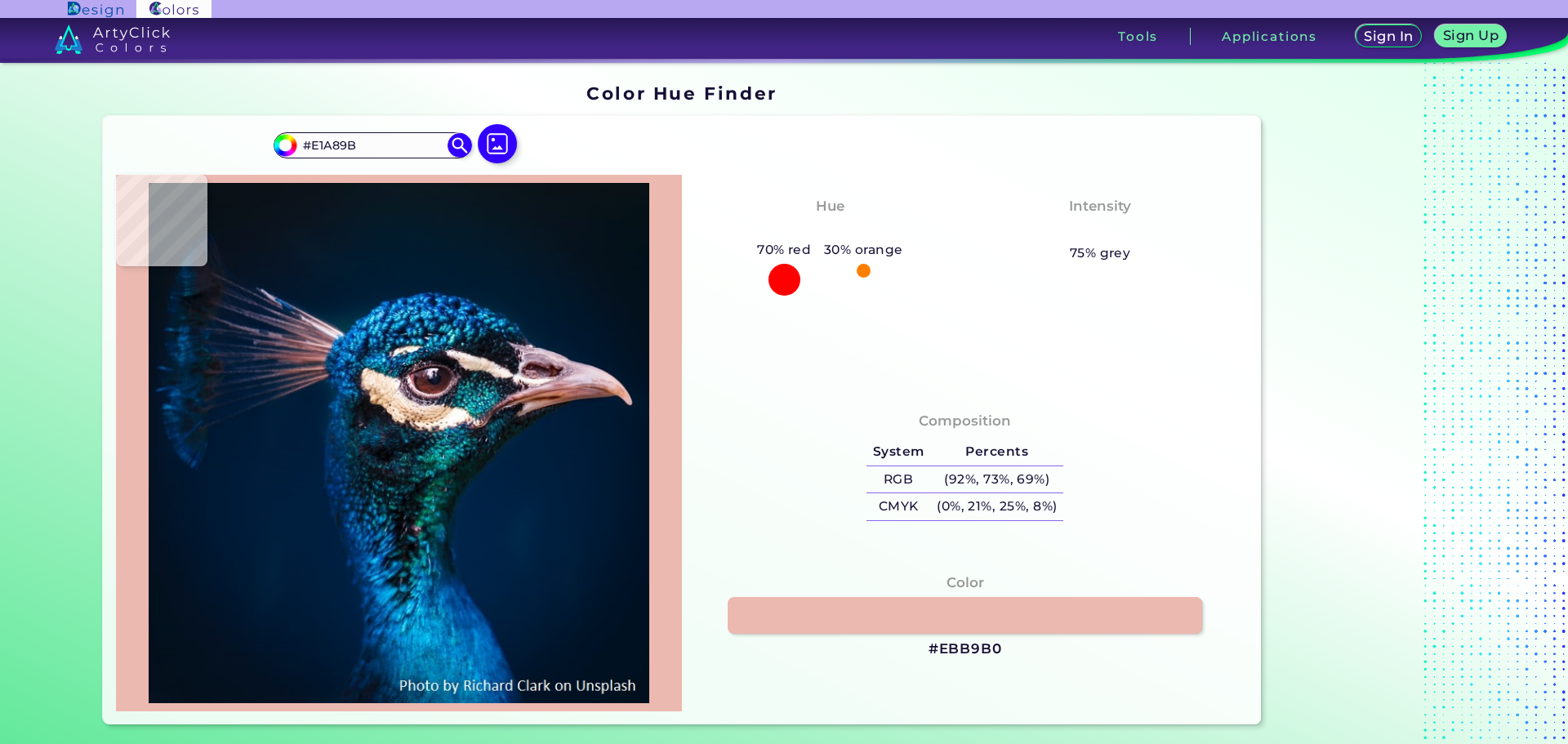
type input "#D69A89"
type input "#de9e8c"
type input "#DE9E8C"
type input "#e5a38e"
type input "#E5A38E"
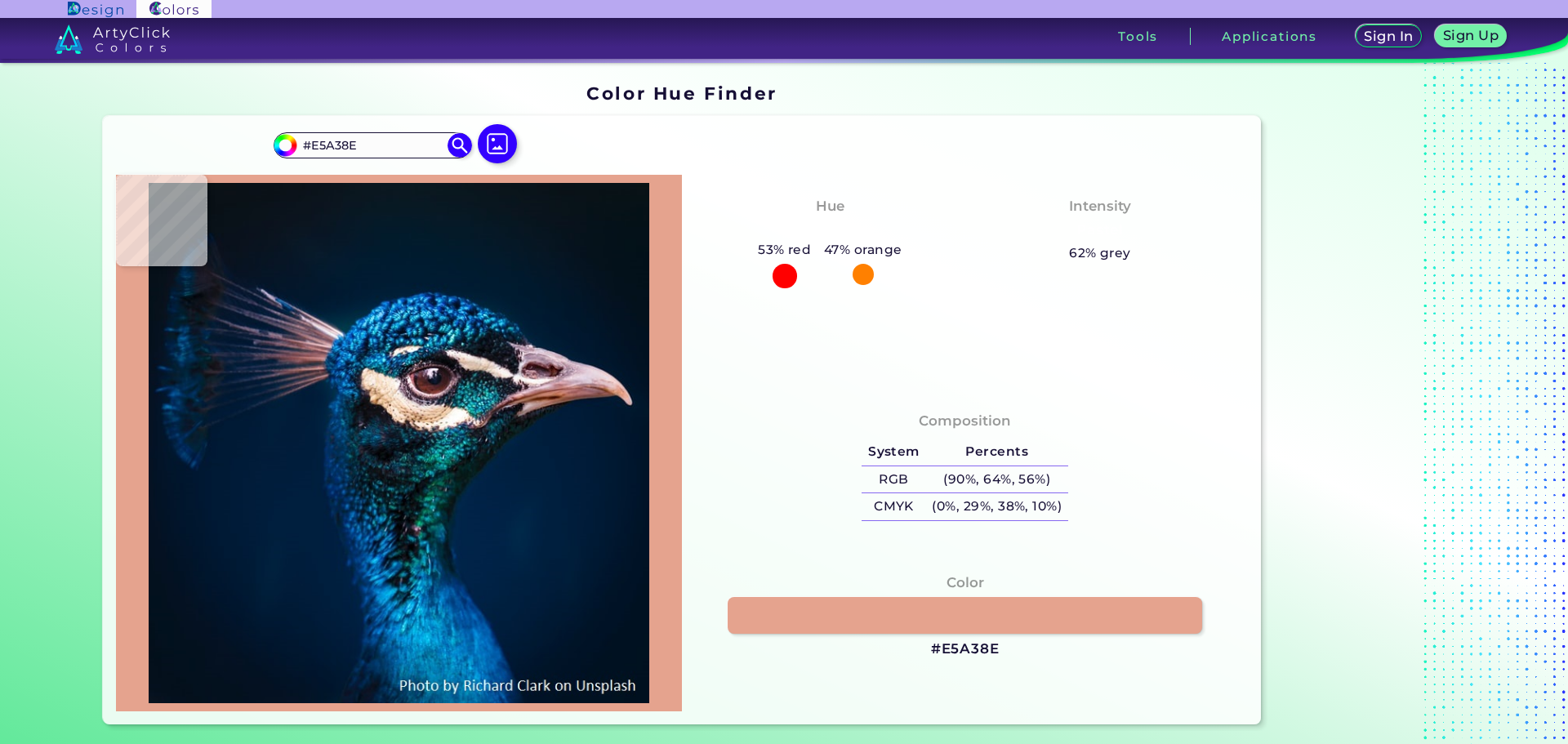
type input "#e29d85"
type input "#E29D85"
type input "#e19a7d"
type input "#E19A7D"
type input "#da9374"
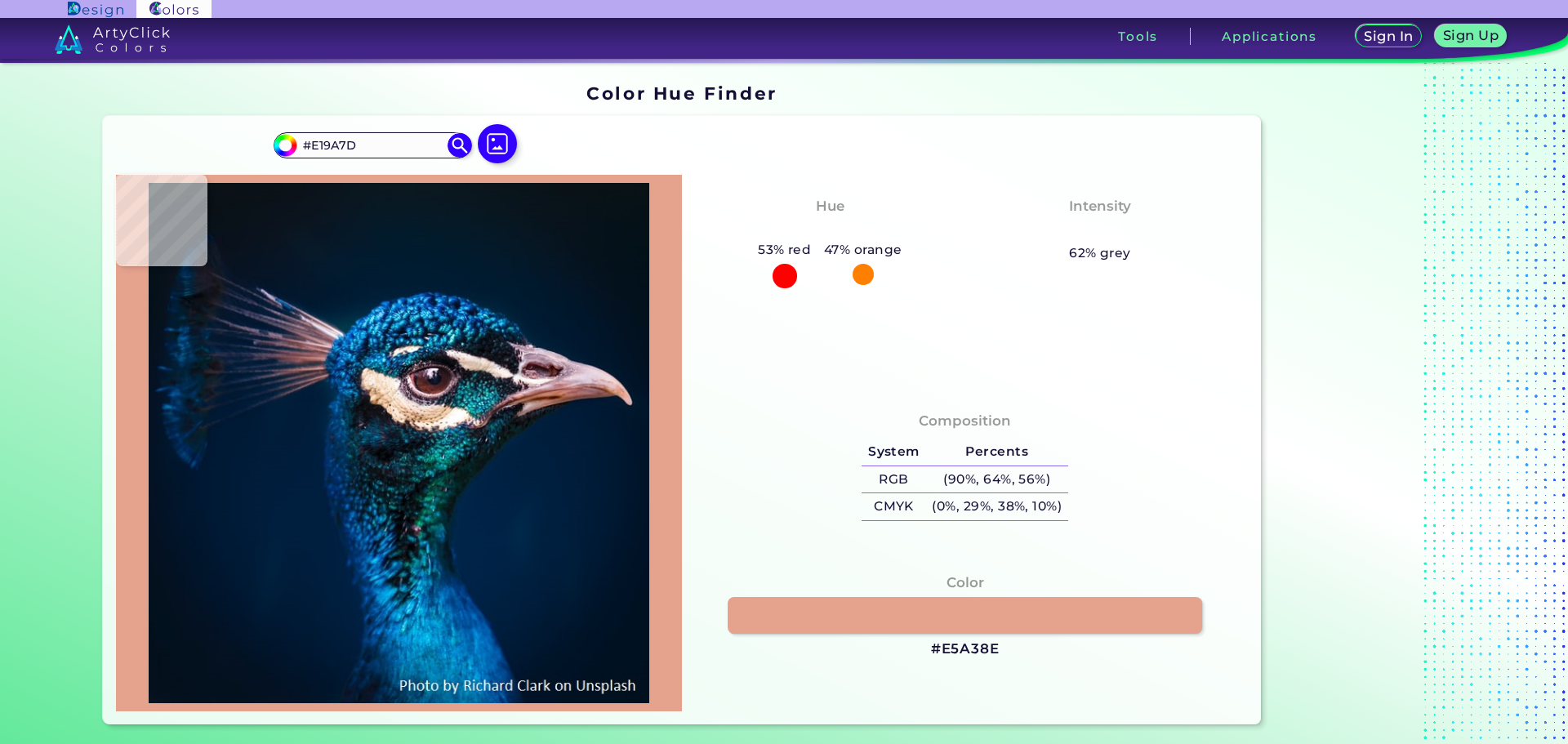
type input "#DA9374"
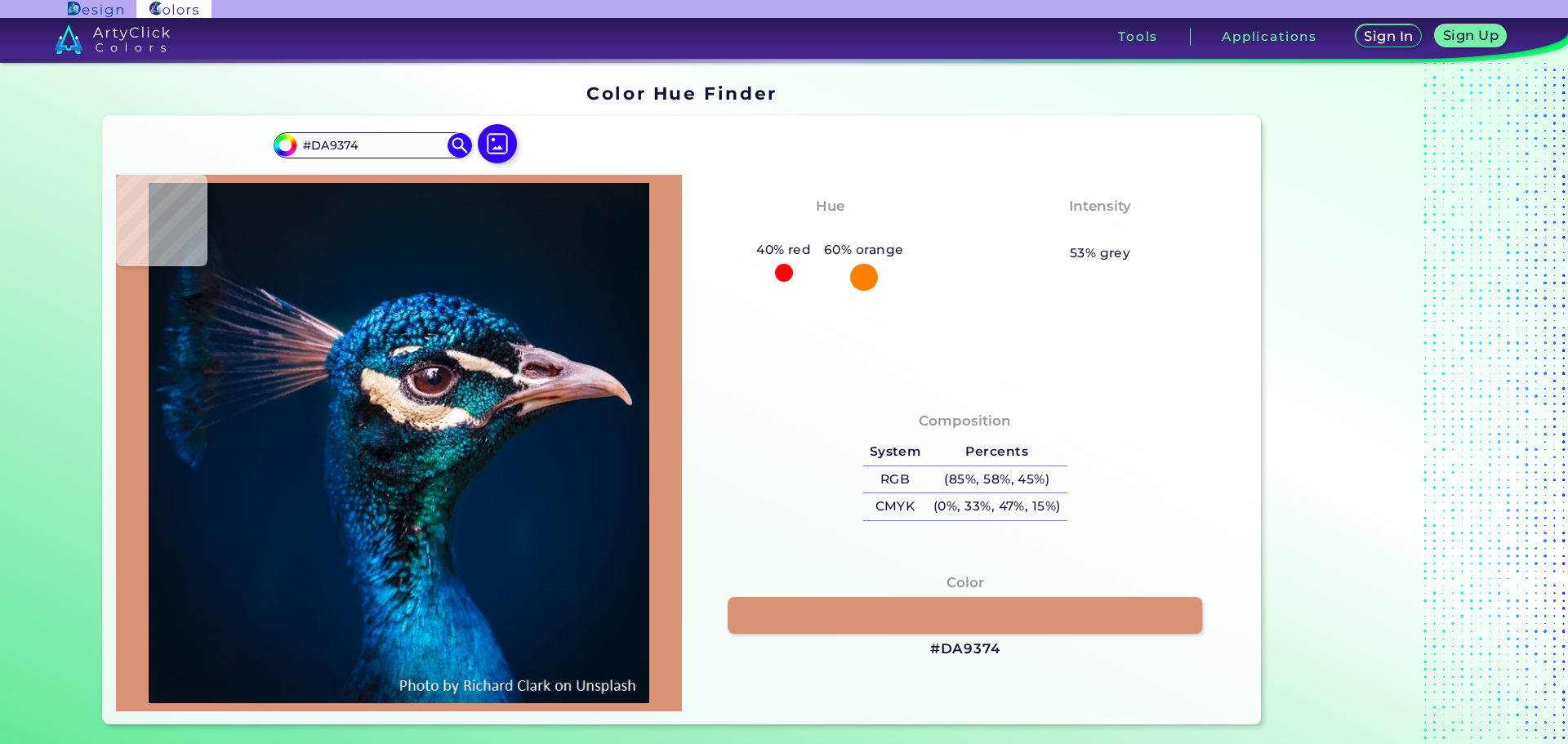
type input "#d59373"
type input "#D59373"
type input "#d49678"
type input "#D49678"
type input "#d6987b"
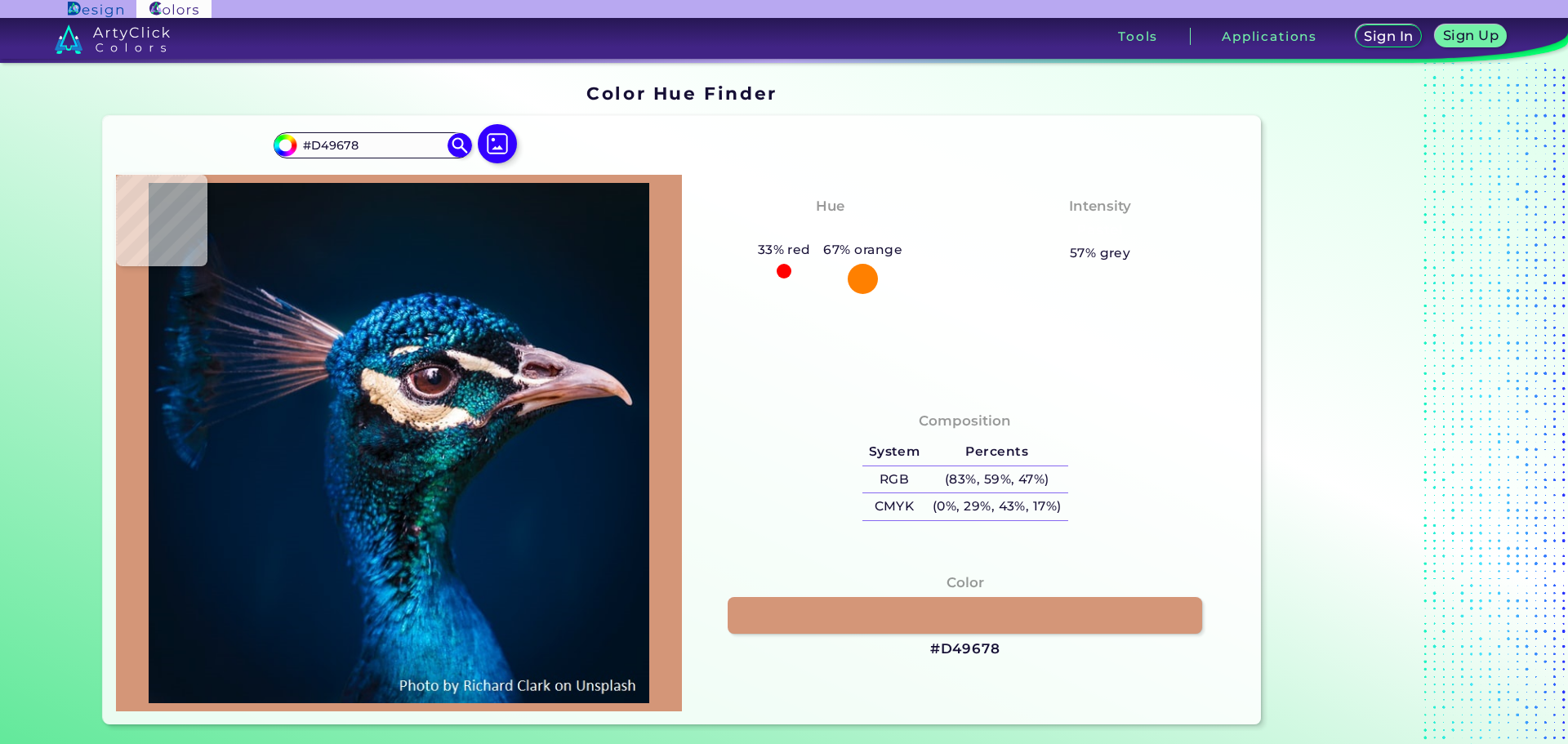
type input "#D6987B"
type input "#c98663"
type input "#C98663"
type input "#995b3f"
type input "#995B3F"
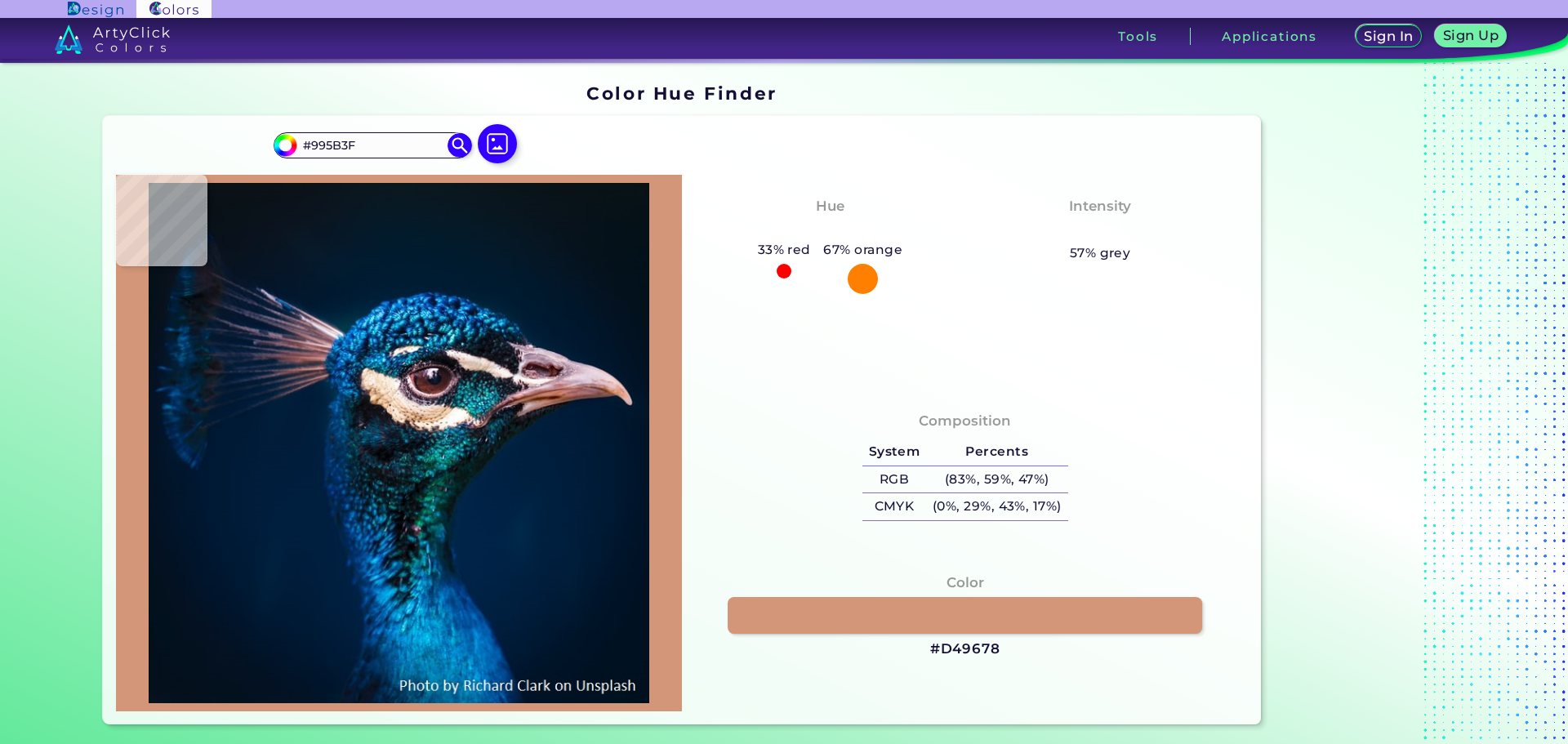
type input "#713b2e"
type input "#713B2E"
type input "#804942"
type input "#733f39"
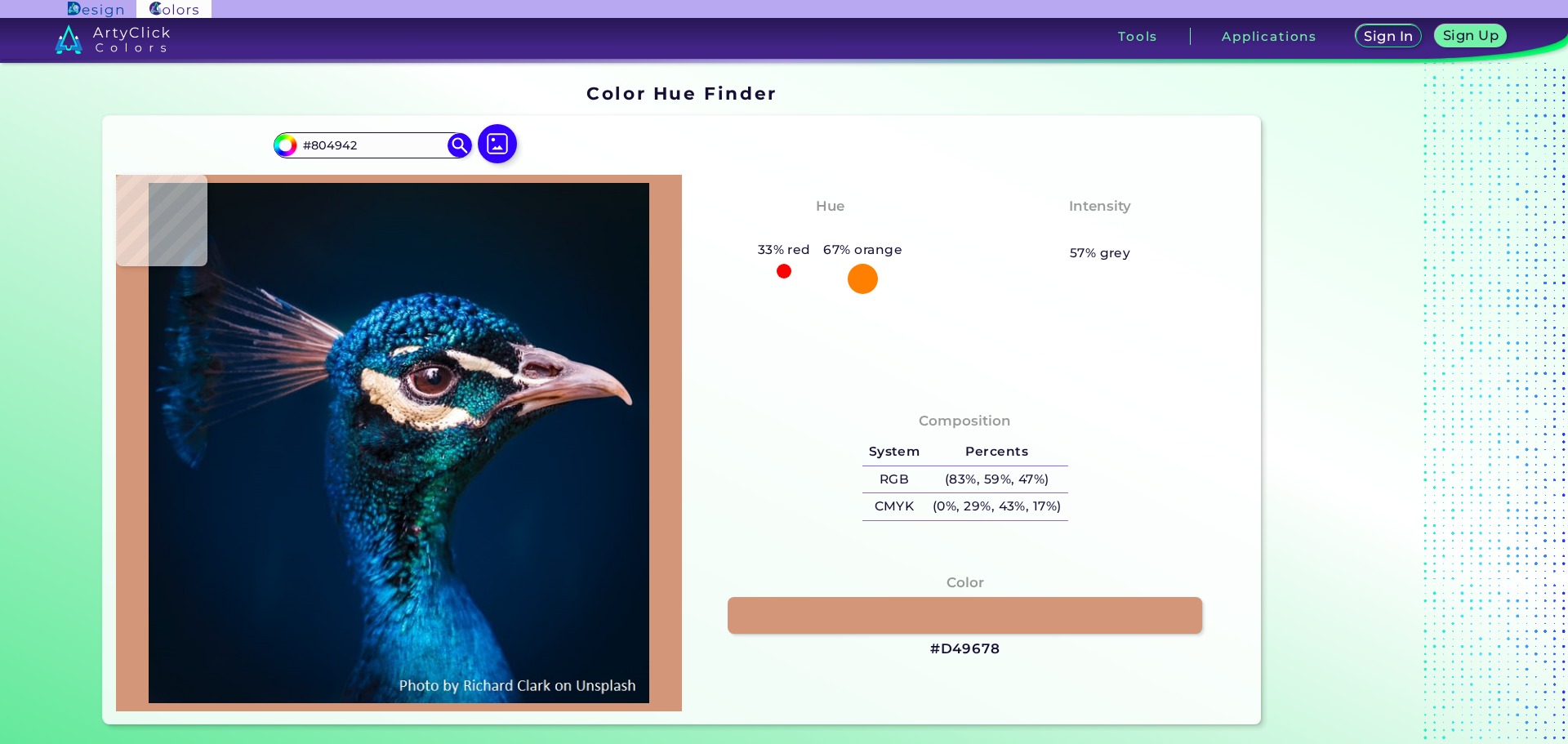
type input "#733F39"
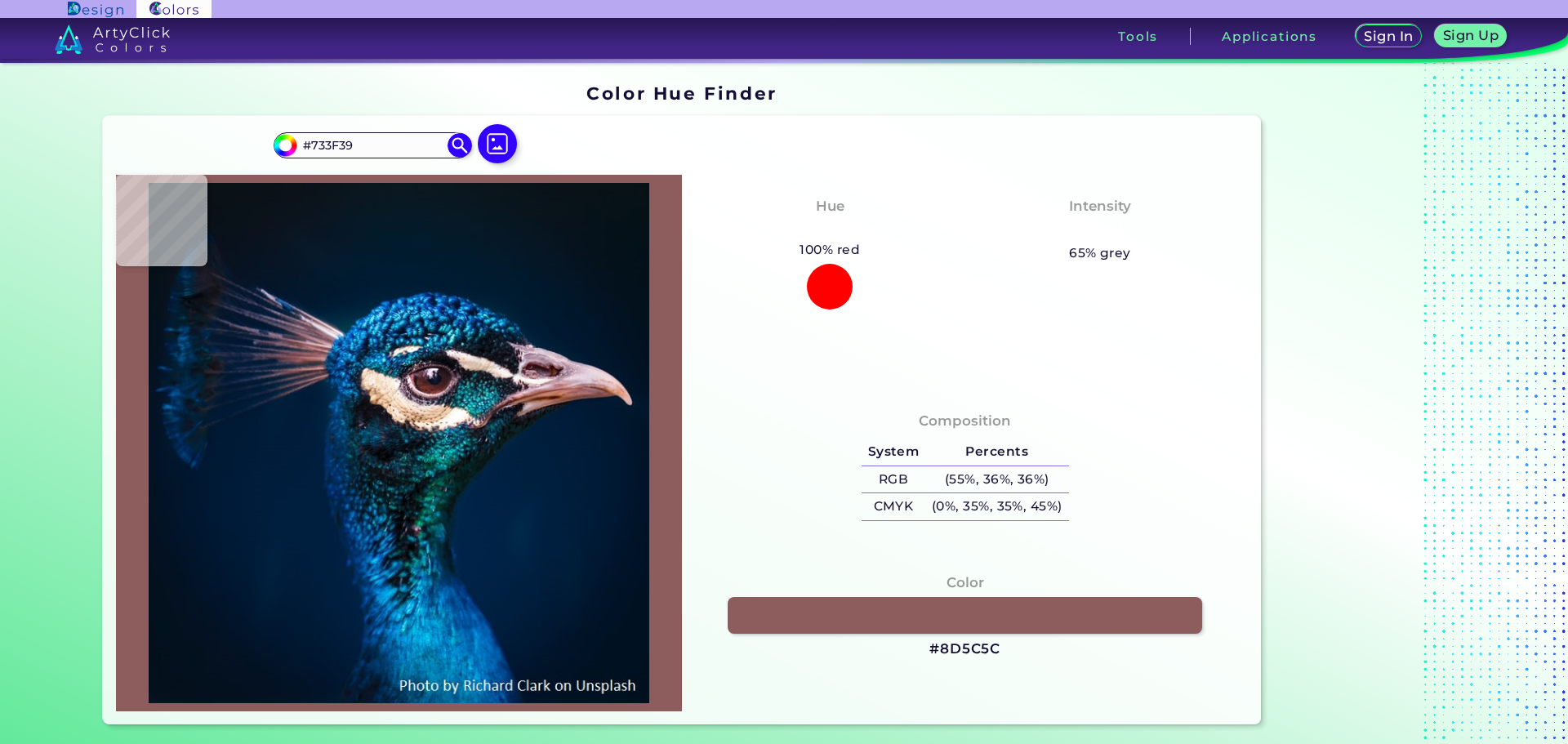
type input "#8d5c5c"
type input "#8D5C5C"
type input "#9d6d6d"
type input "#9D6D6D"
type input "#a66b6d"
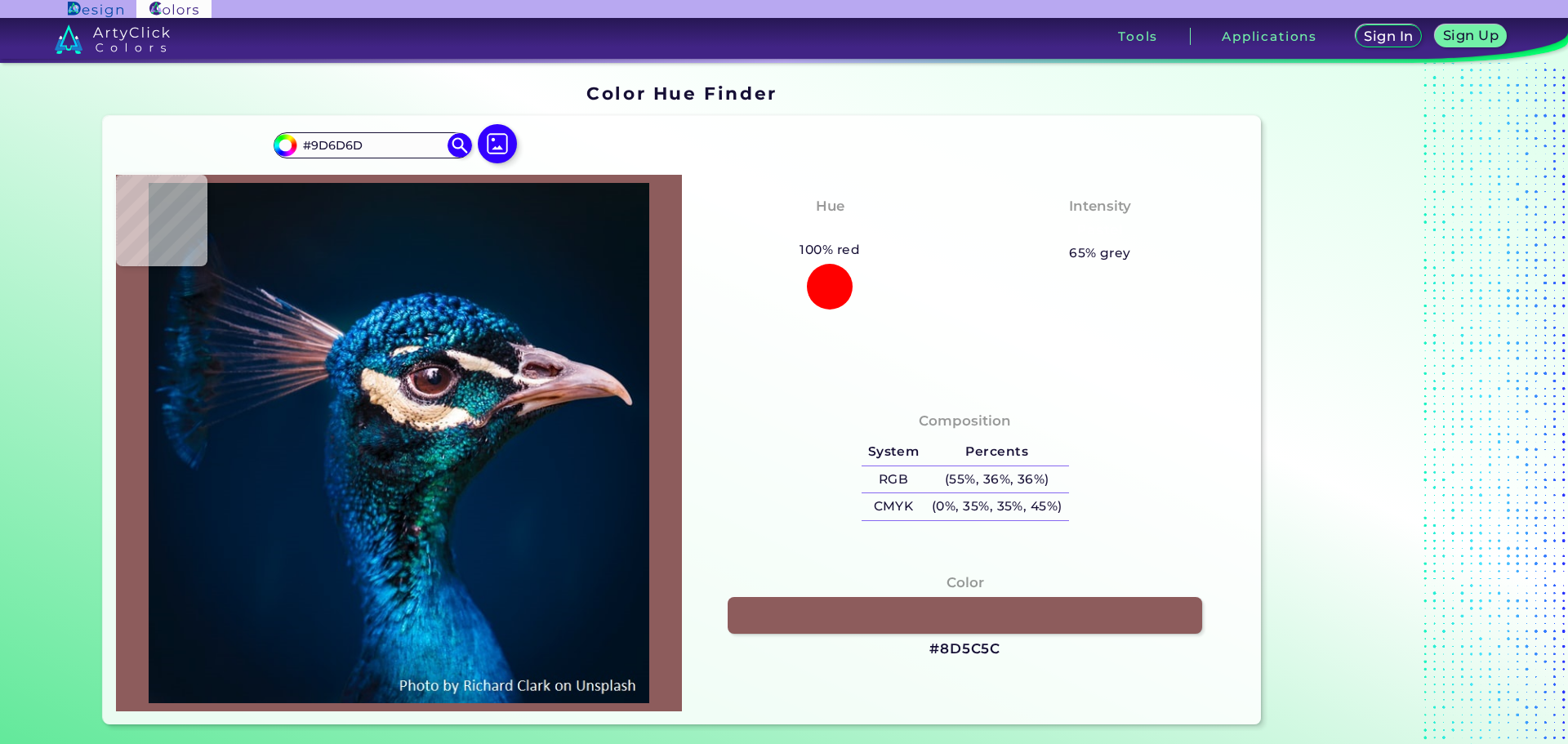
type input "#A66B6D"
type input "#9e6259"
type input "#9E6259"
type input "#ac6e69"
type input "#AC6E69"
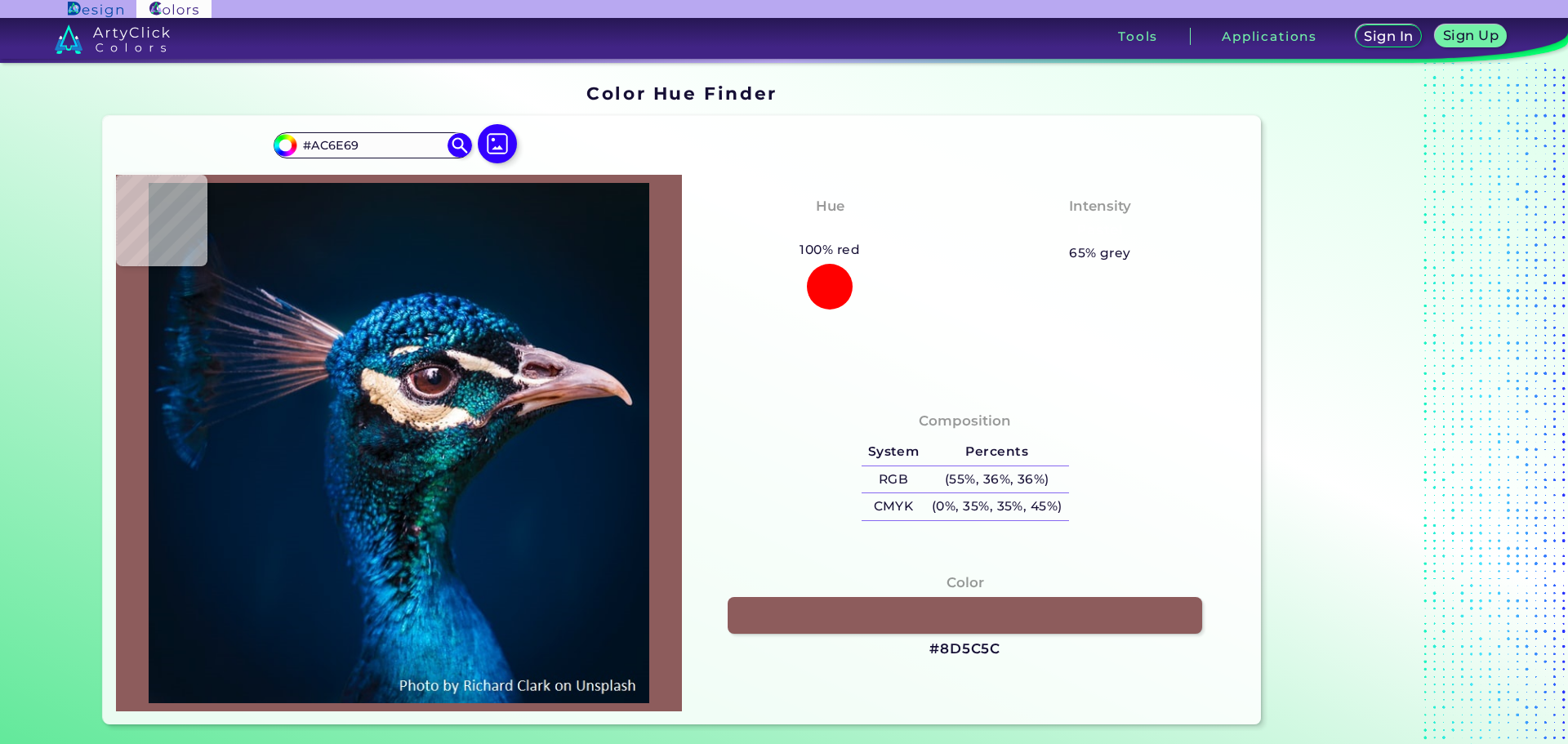
type input "#a2625d"
type input "#A2625D"
type input "#9c5a51"
type input "#9C5A51"
type input "#9c584f"
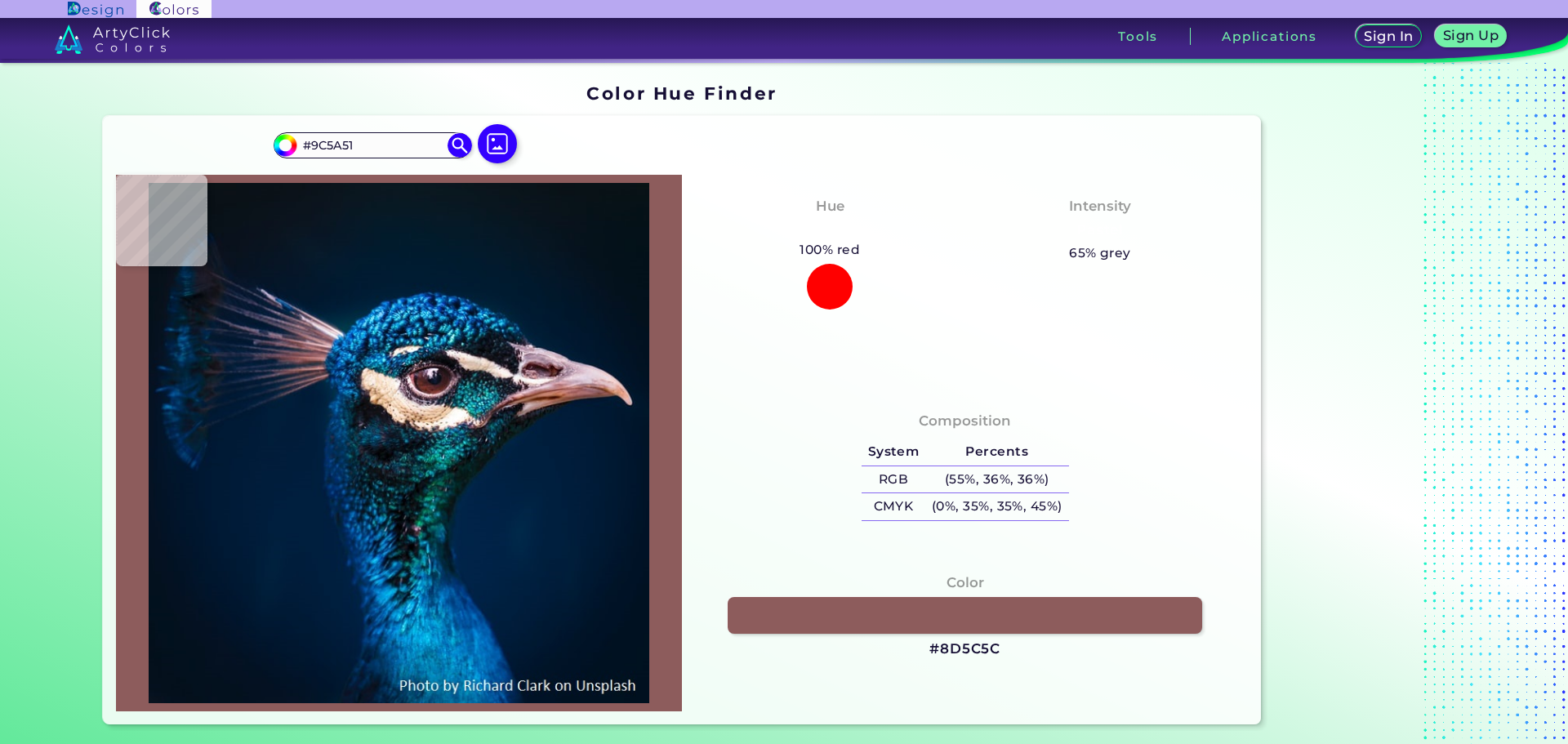
type input "#9C584F"
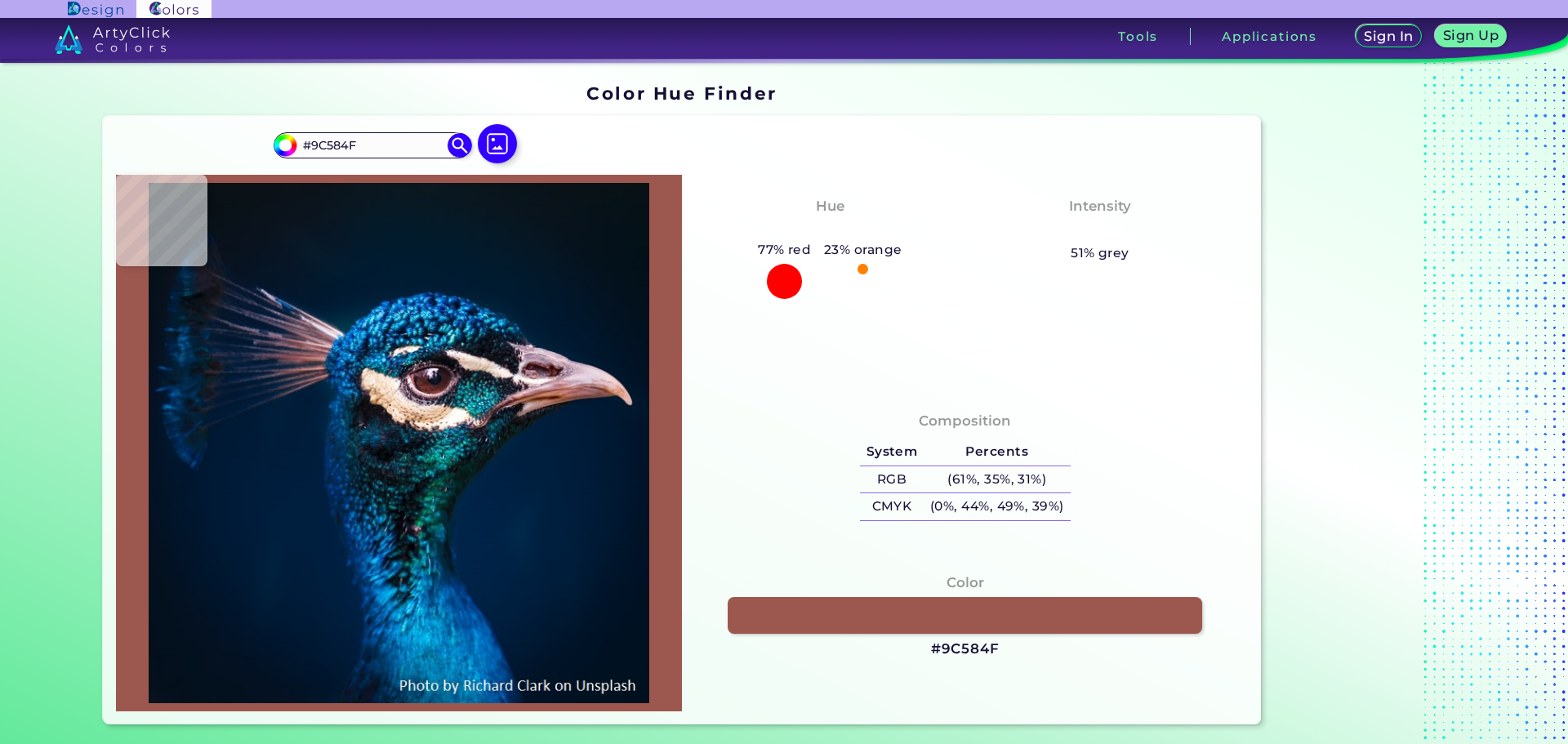
type input "#a8645e"
type input "#A8645E"
type input "#c28d91"
type input "#C28D91"
type input "#c99fa3"
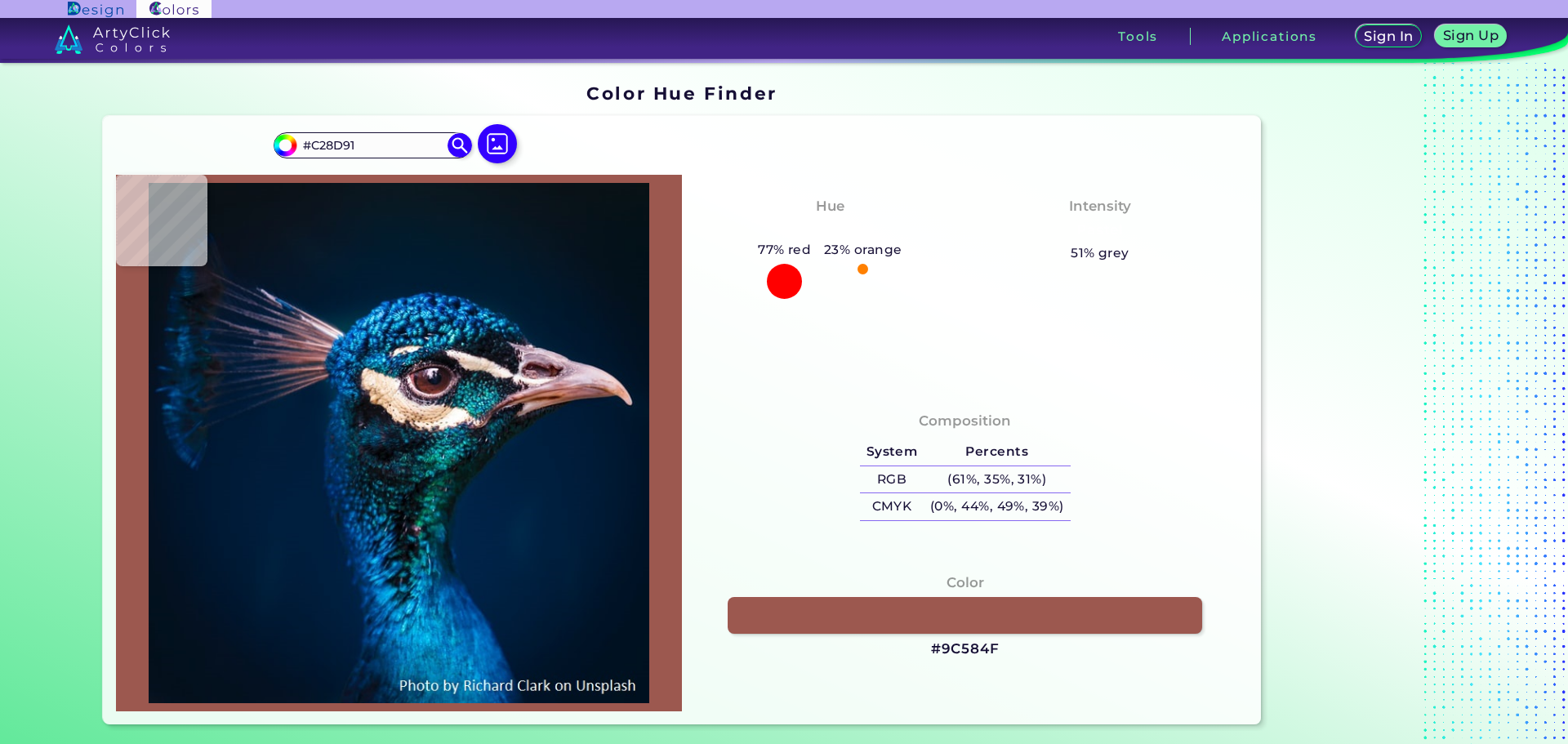
type input "#C99FA3"
type input "#c99fa8"
type input "#C99FA8"
type input "#dcbac1"
type input "#DCBAC1"
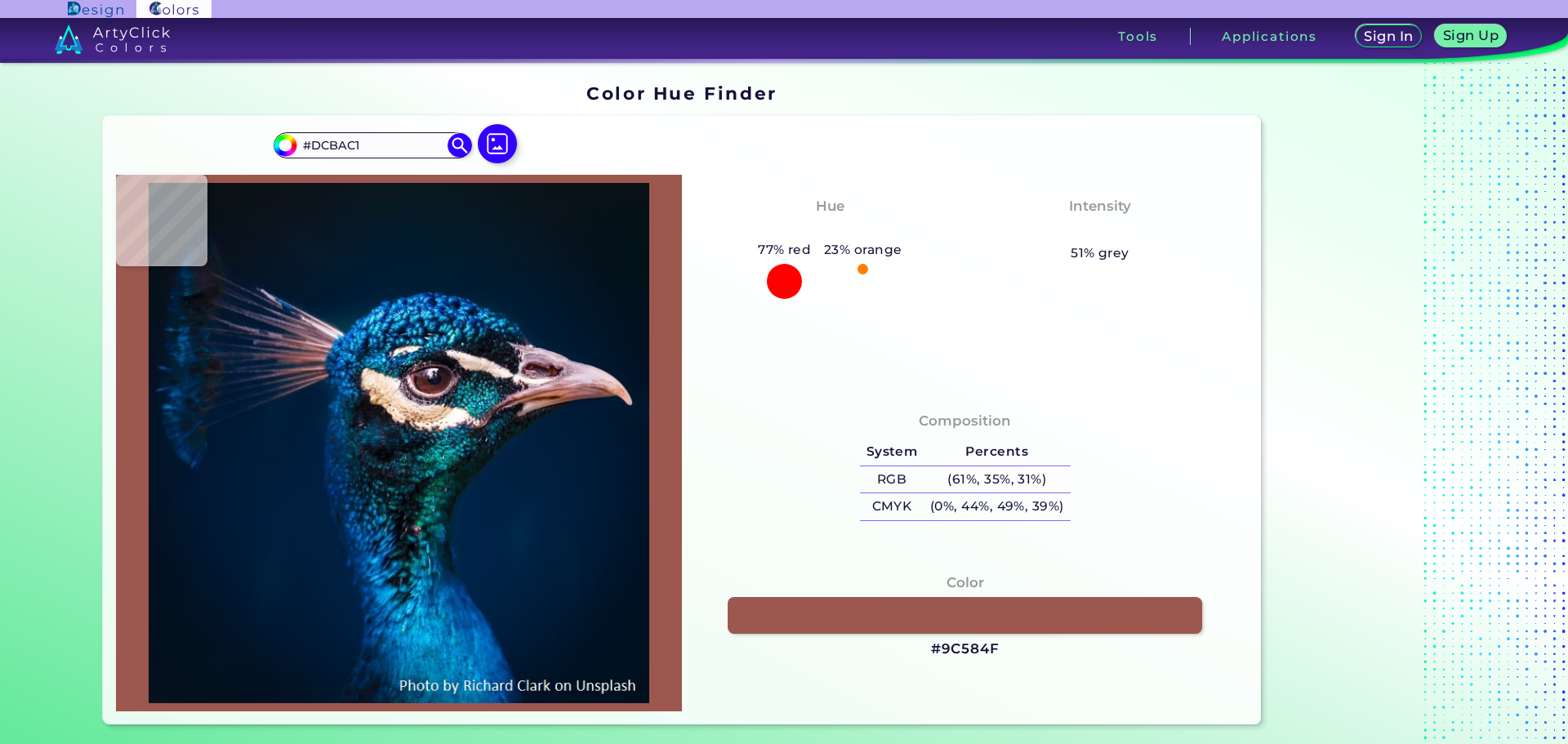
type input "#dbb8c4"
type input "#DBB8C4"
type input "#c6a8b7"
type input "#C6A8B7"
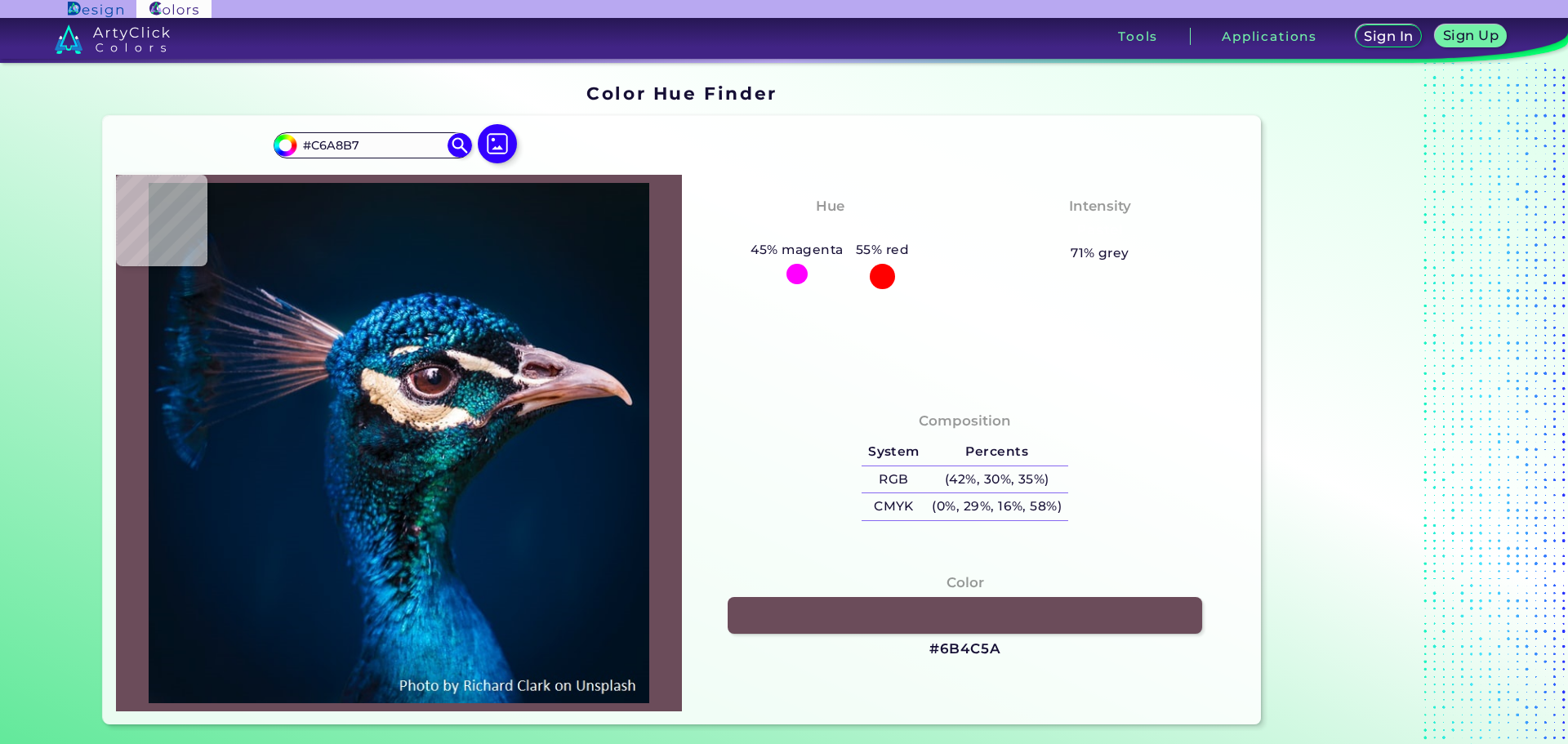
type input "#6b4c5a"
type input "#6B4C5A"
type input "#876976"
type input "#181f25"
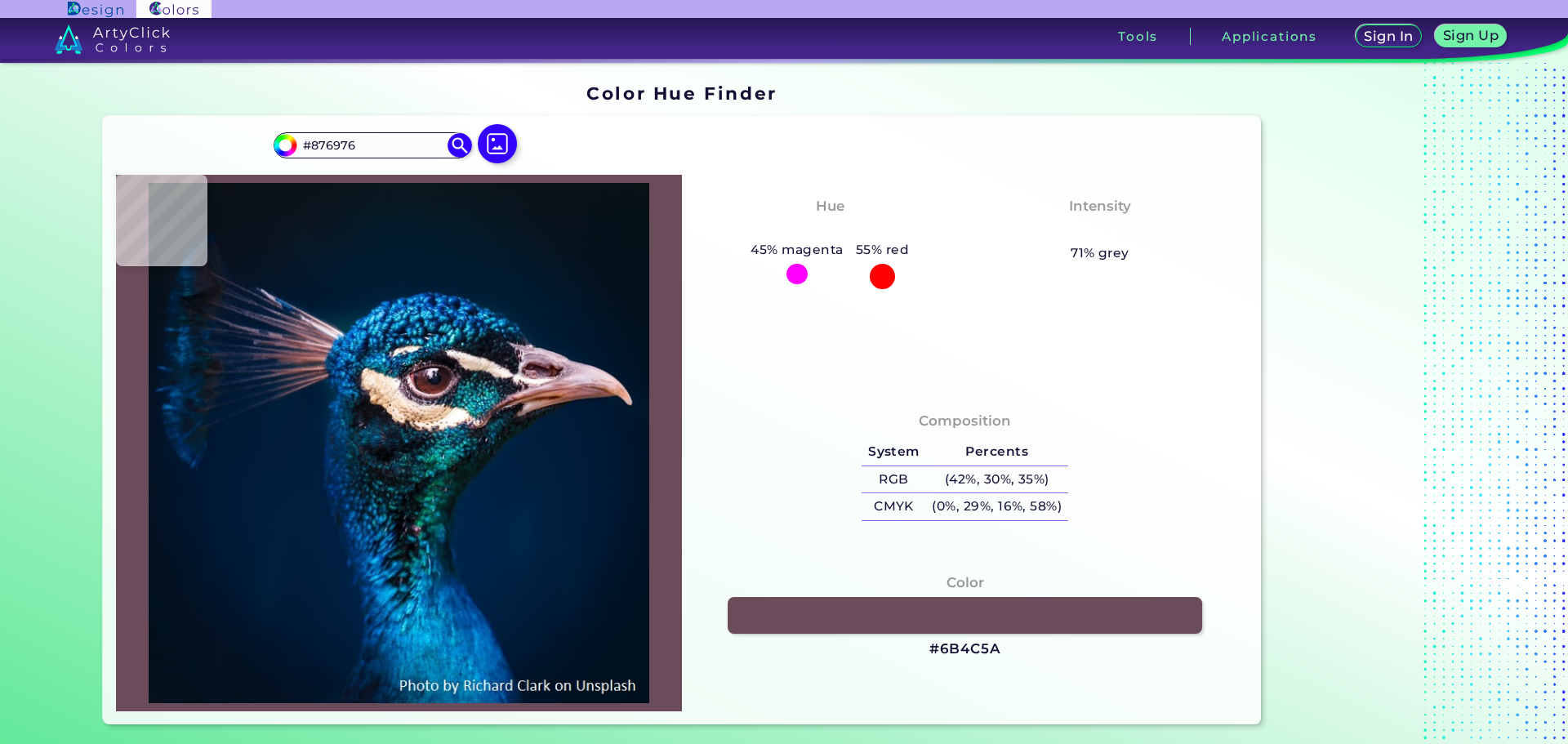
type input "#181F25"
type input "#1b2b38"
type input "#1B2B38"
type input "#3b666c"
type input "#3B666C"
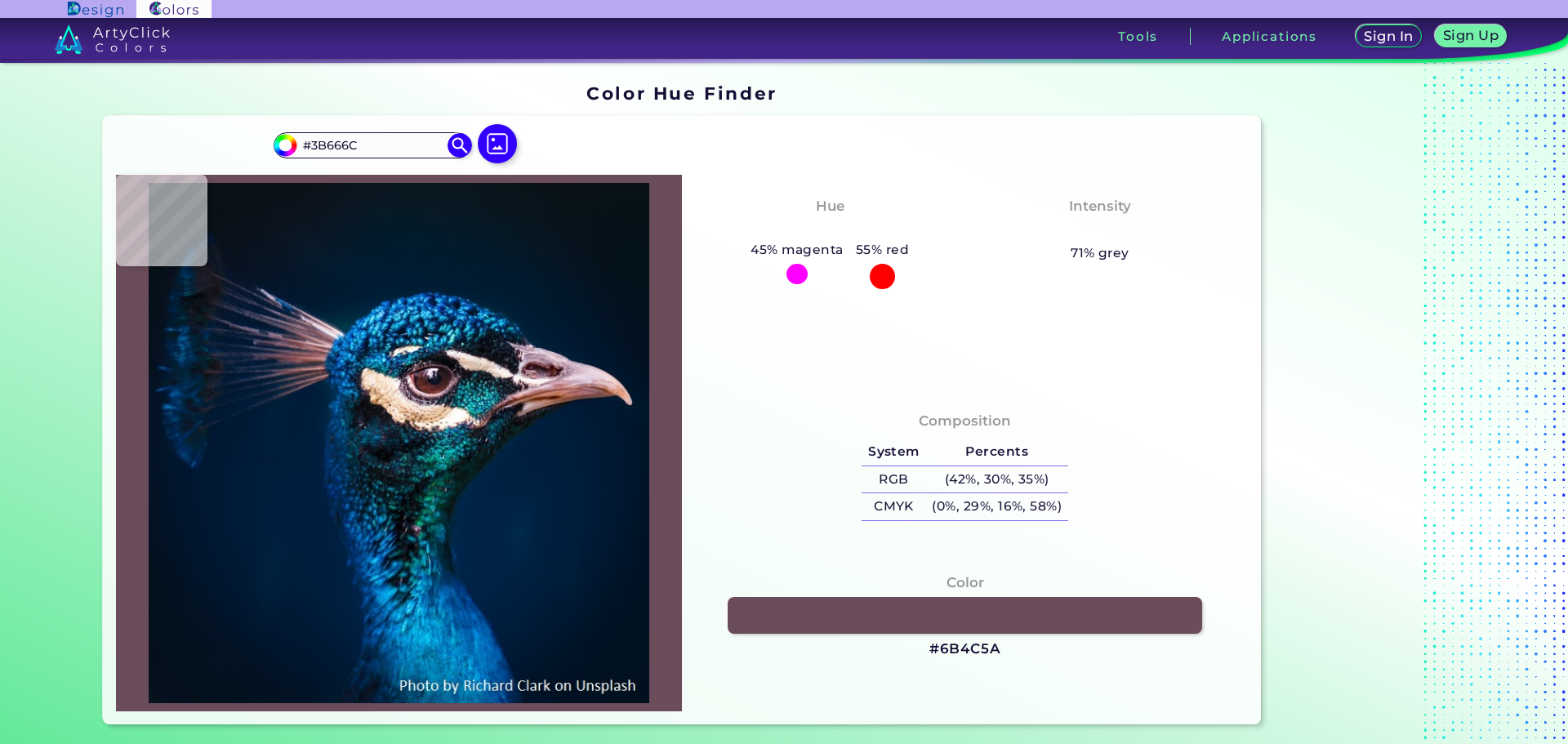
type input "#449dae"
type input "#449DAE"
type input "#1d6e7a"
type input "#1D6E7A"
type input "#014353"
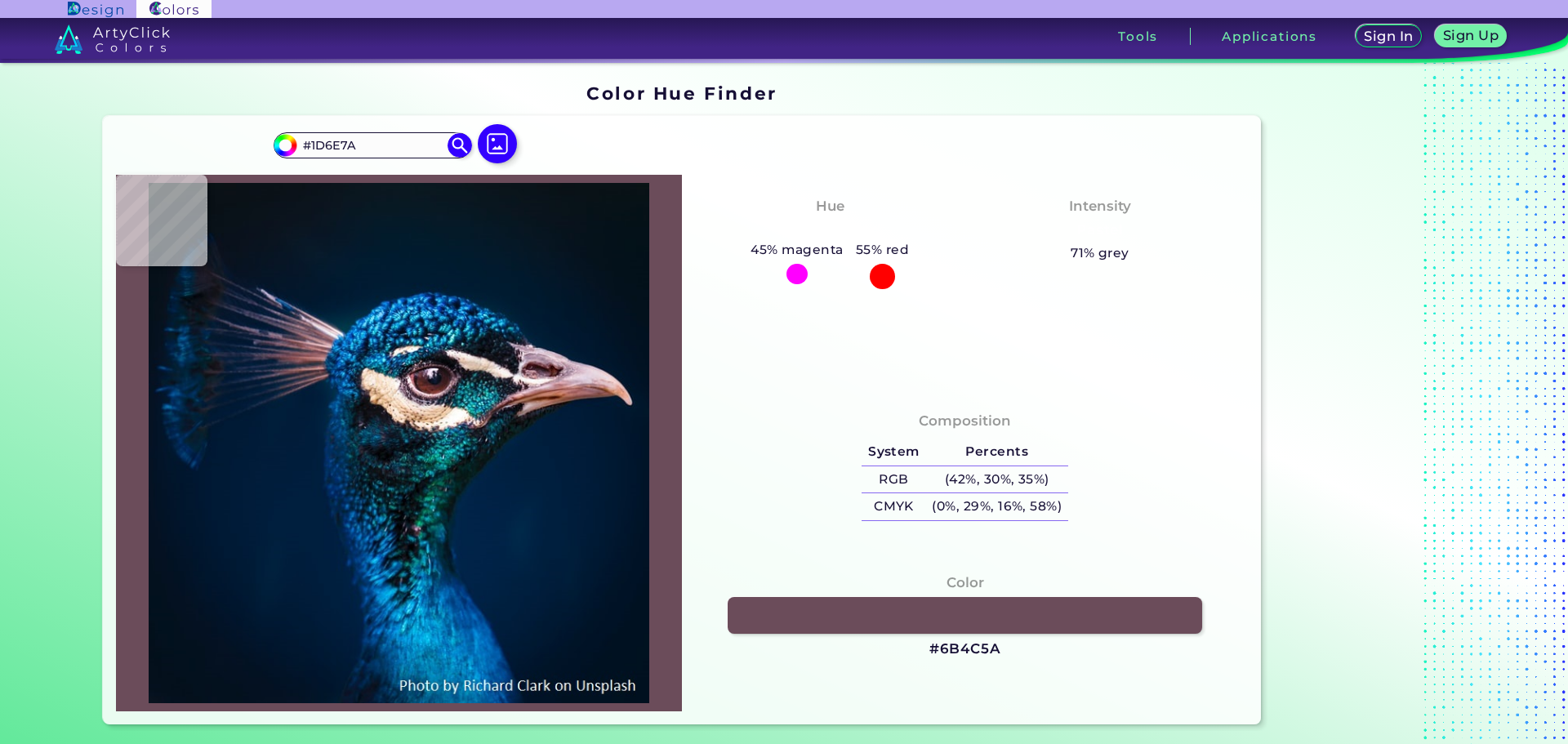
type input "#014353"
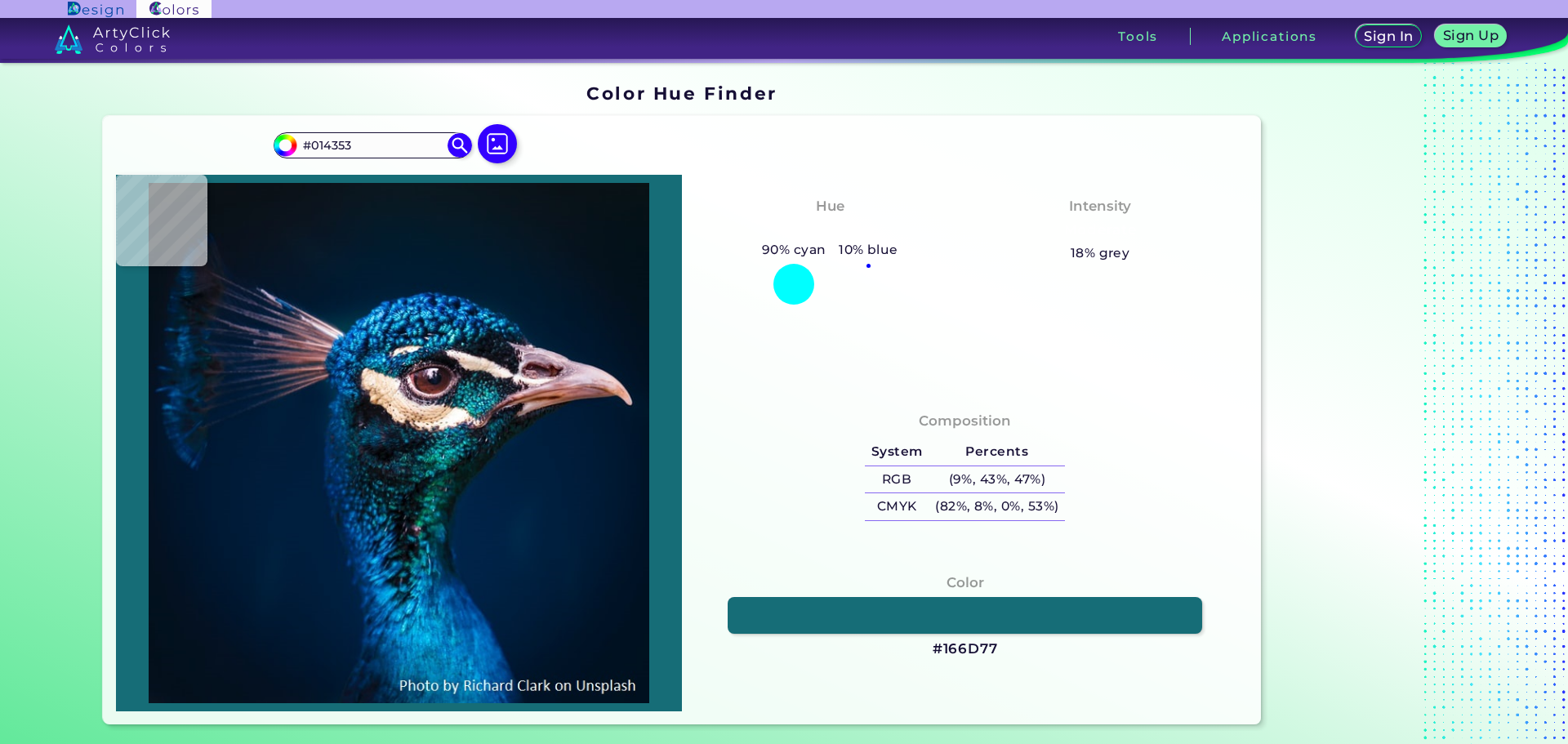
type input "#166d77"
type input "#166D77"
type input "#27868f"
type input "#27868F"
